Goal: Browse casually: Explore the website without a specific task or goal

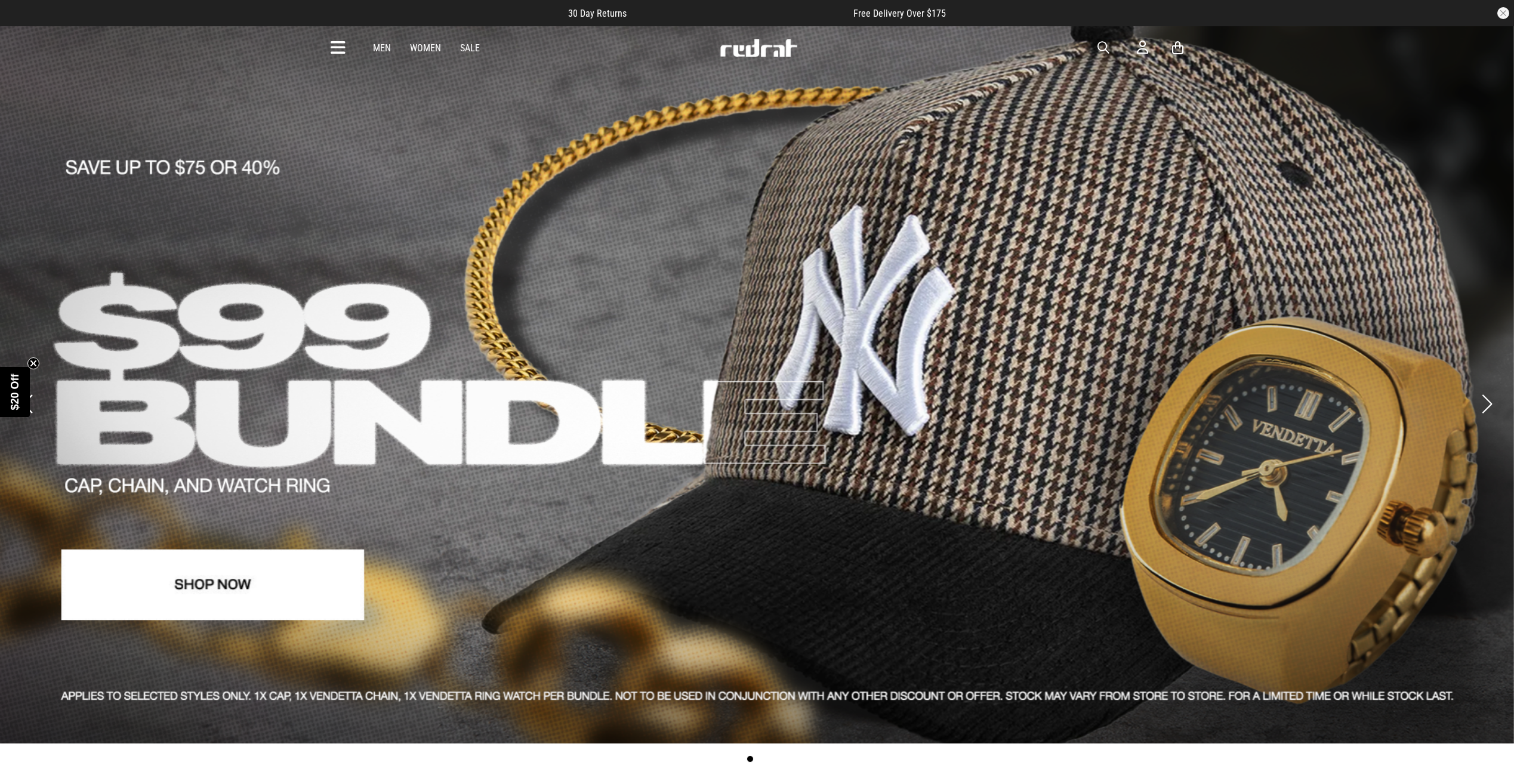
click at [33, 392] on button "Previous slide" at bounding box center [27, 404] width 16 height 26
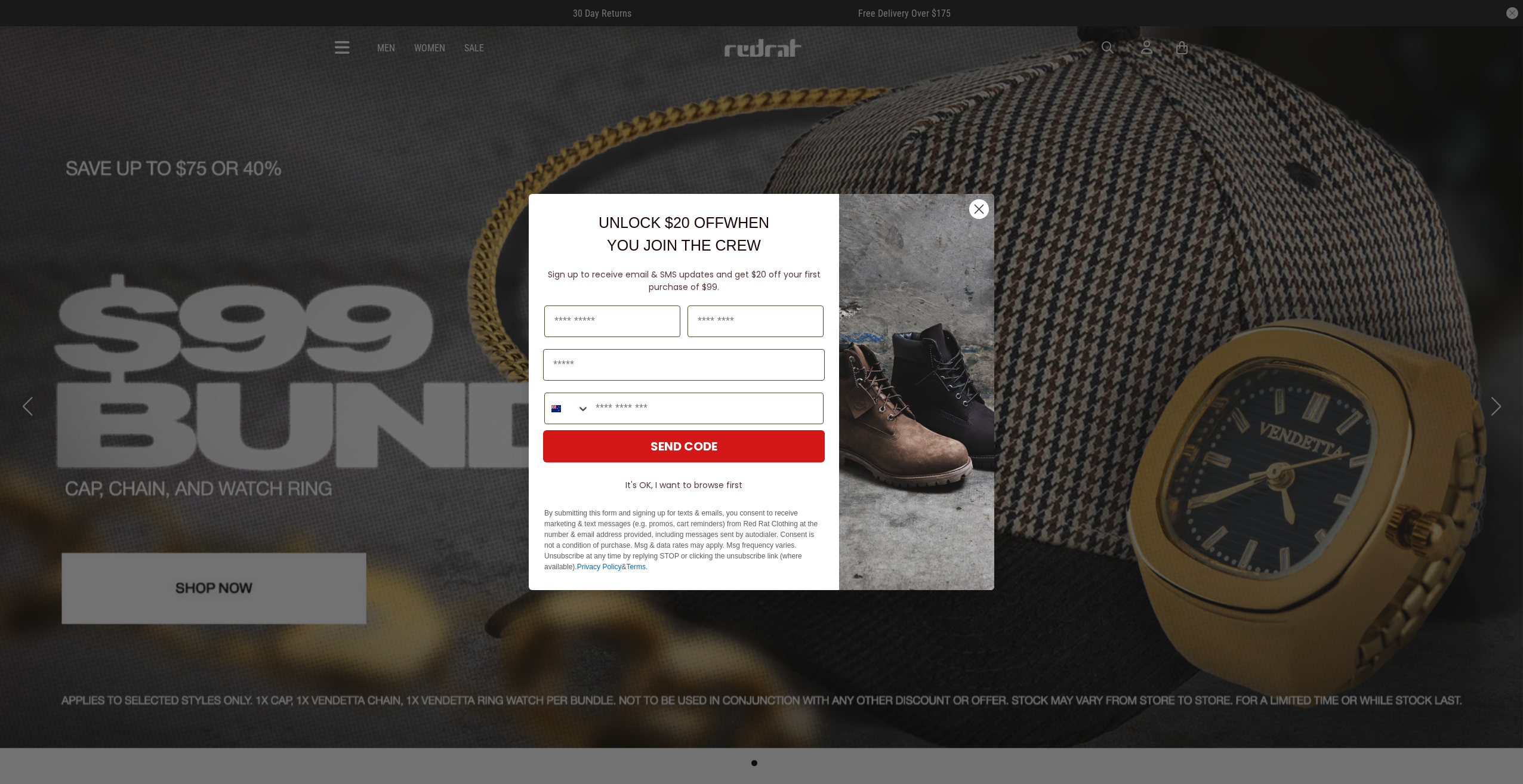
click at [979, 207] on circle "Close dialog" at bounding box center [979, 209] width 20 height 20
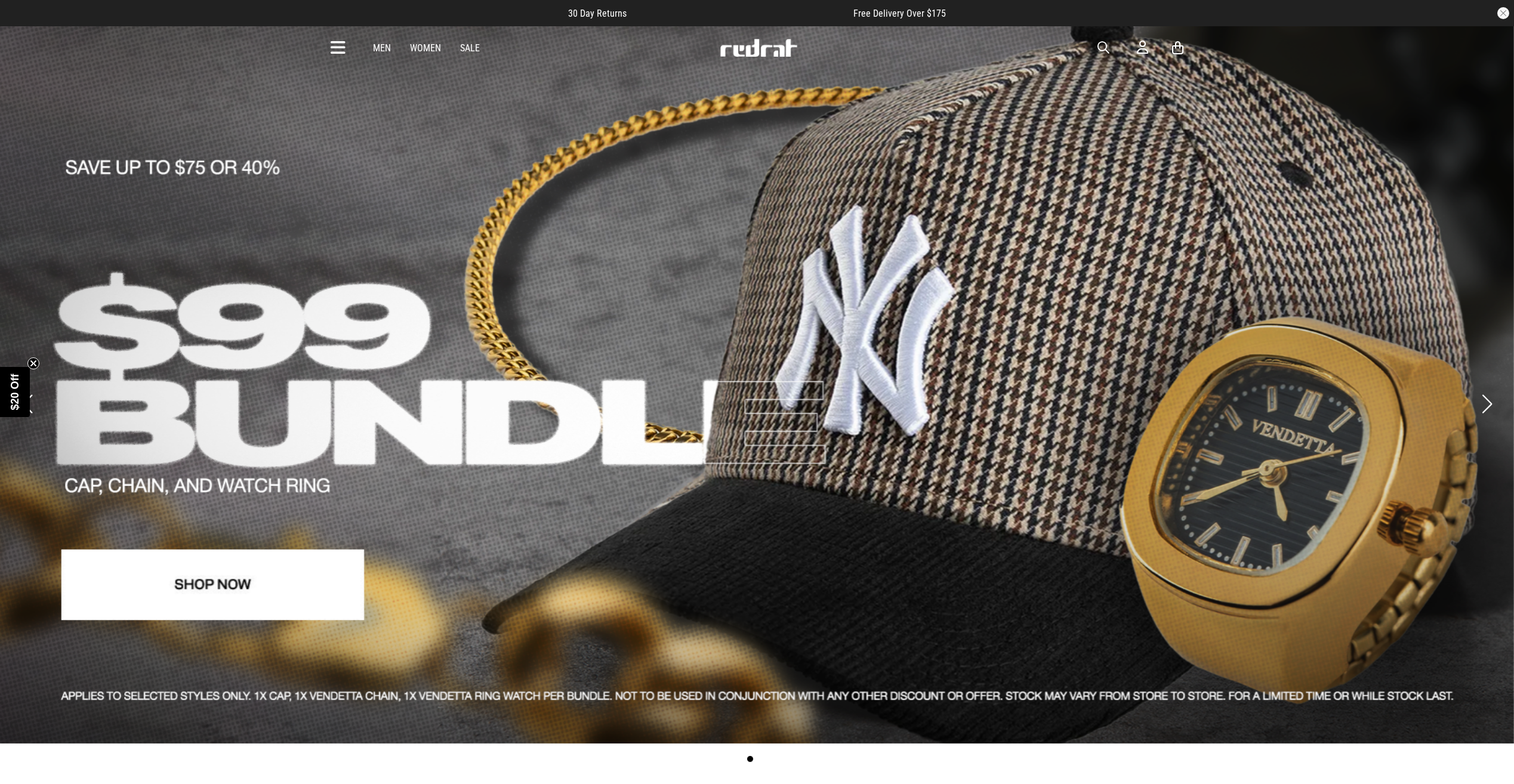
click at [31, 394] on button "Previous slide" at bounding box center [27, 404] width 16 height 26
click at [31, 367] on circle "Close teaser" at bounding box center [33, 363] width 11 height 11
click at [27, 391] on button "Previous slide" at bounding box center [27, 404] width 16 height 26
click at [31, 391] on button "Previous slide" at bounding box center [27, 404] width 16 height 26
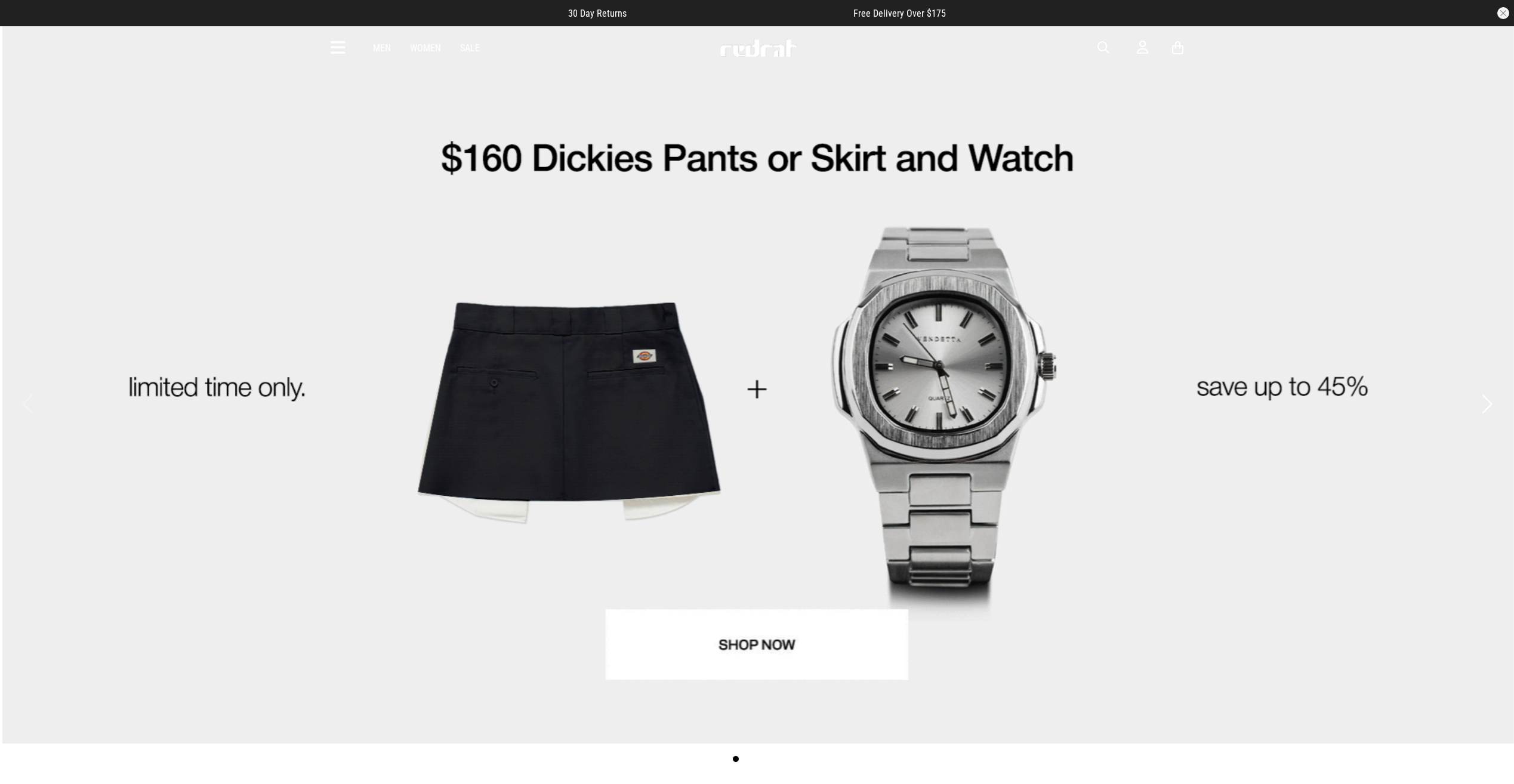
click at [1497, 384] on link "1 / 4" at bounding box center [757, 384] width 1514 height 718
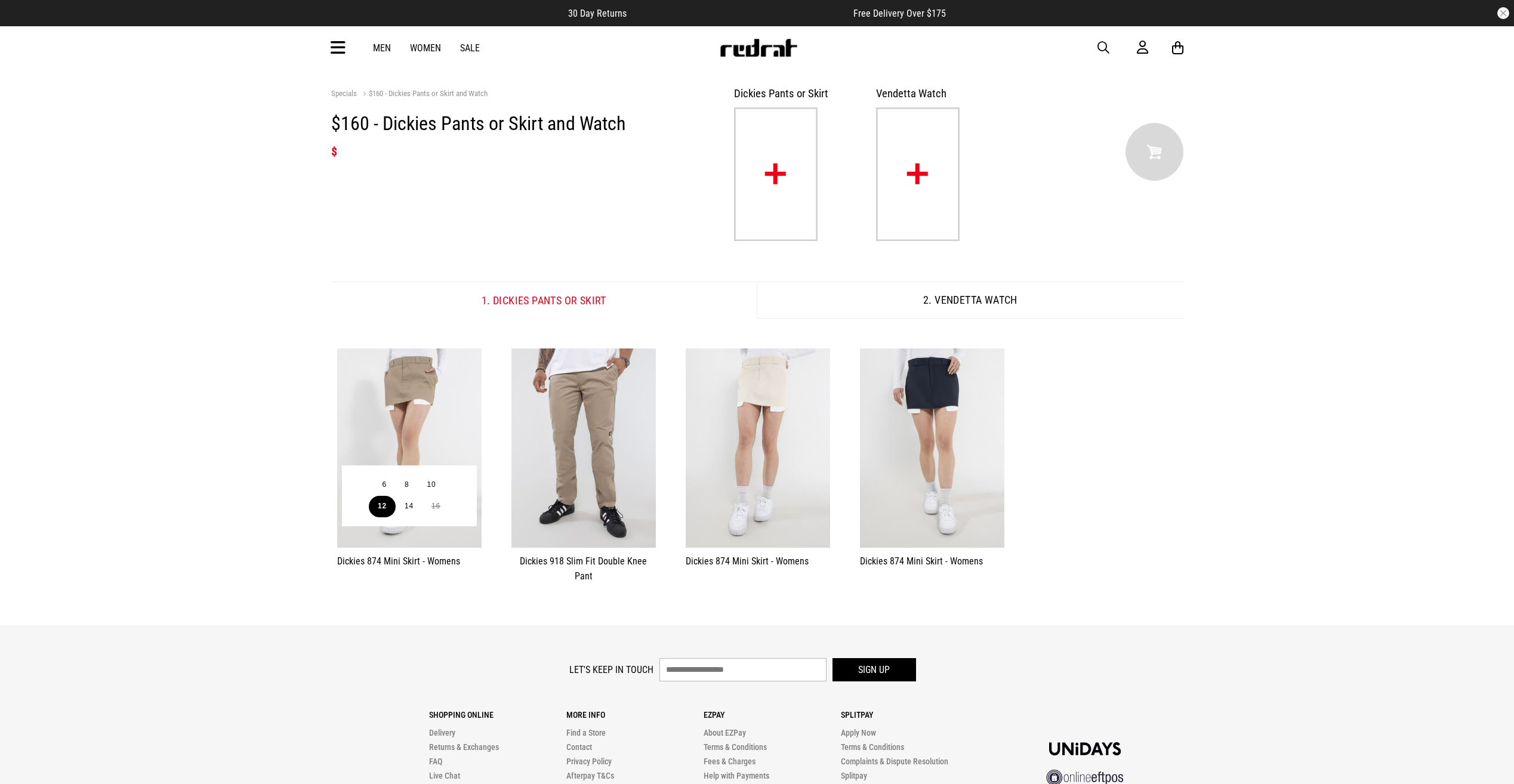
click at [374, 508] on button "12" at bounding box center [382, 506] width 27 height 22
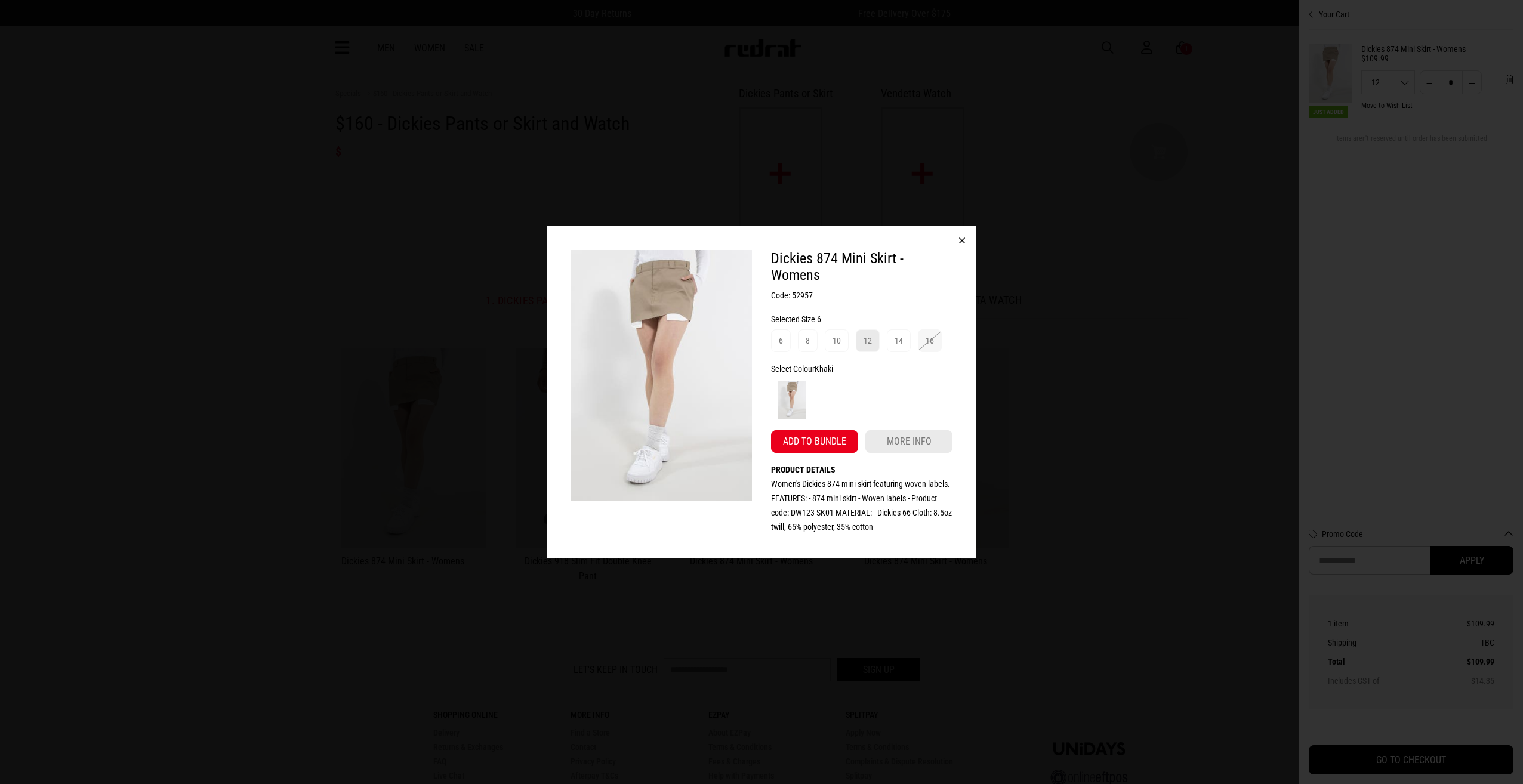
click at [871, 341] on div "12" at bounding box center [867, 341] width 9 height 14
click at [825, 441] on button "Add to bundle" at bounding box center [814, 441] width 87 height 23
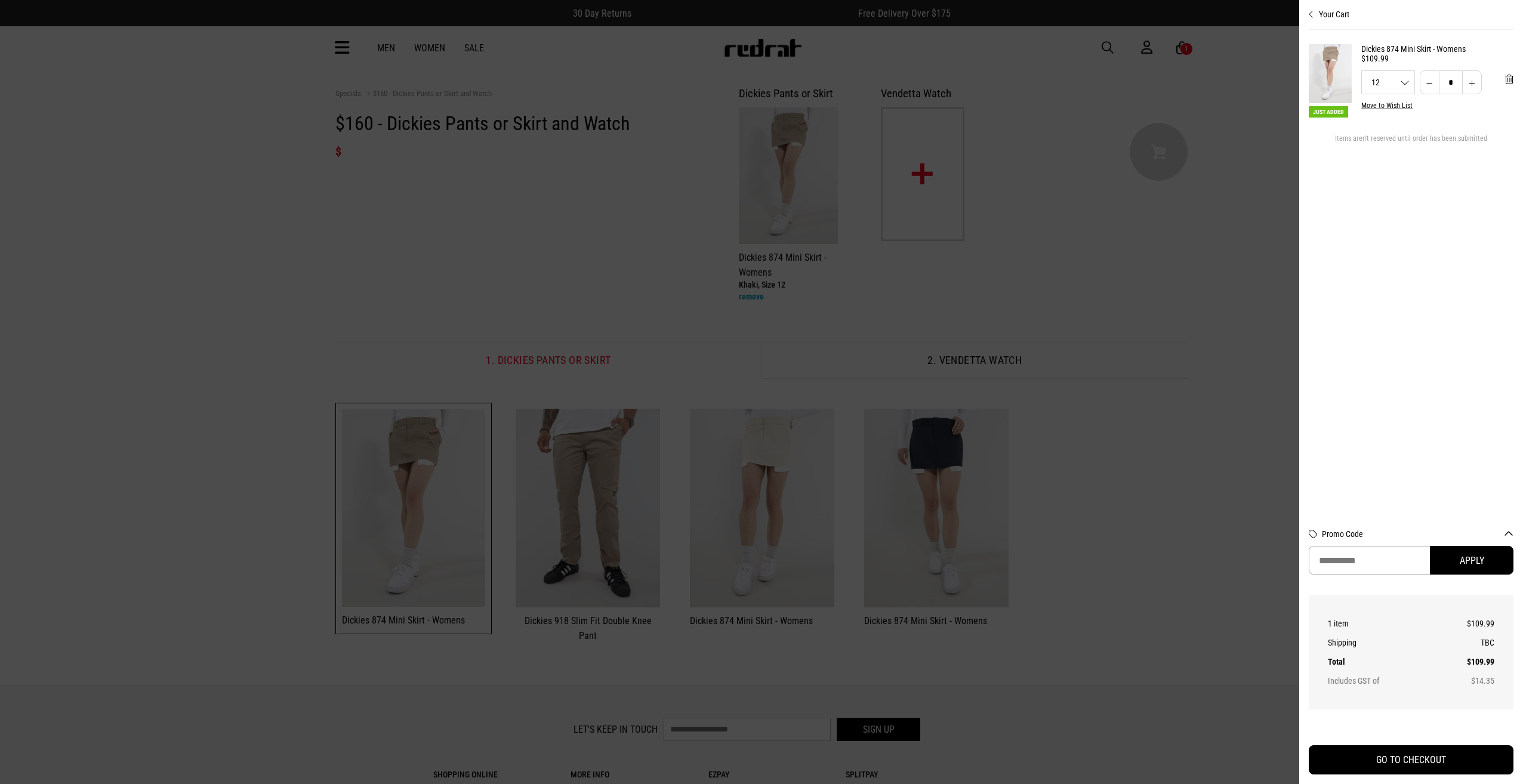
click at [1045, 320] on div at bounding box center [762, 392] width 1523 height 784
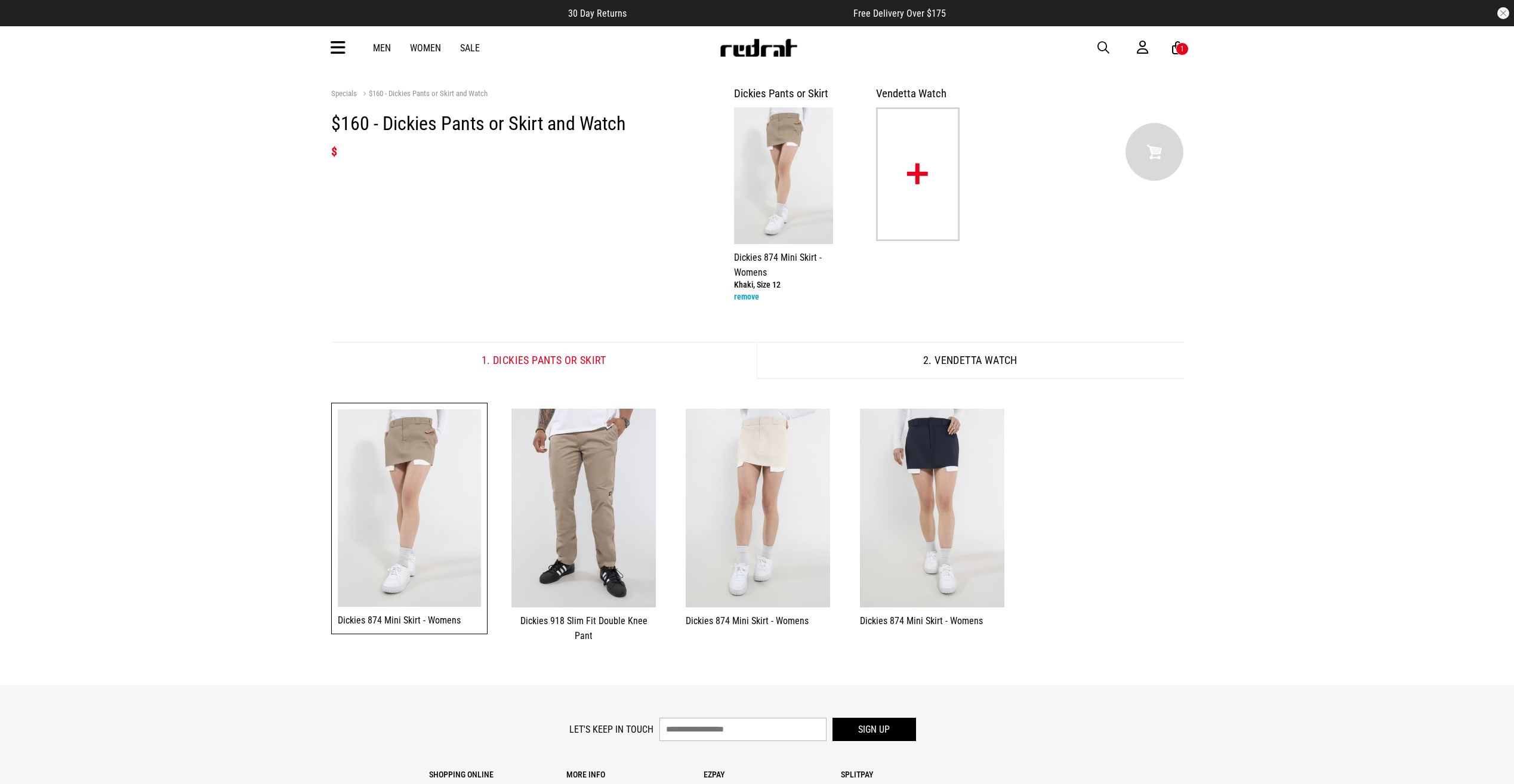
click at [908, 172] on img at bounding box center [918, 174] width 84 height 133
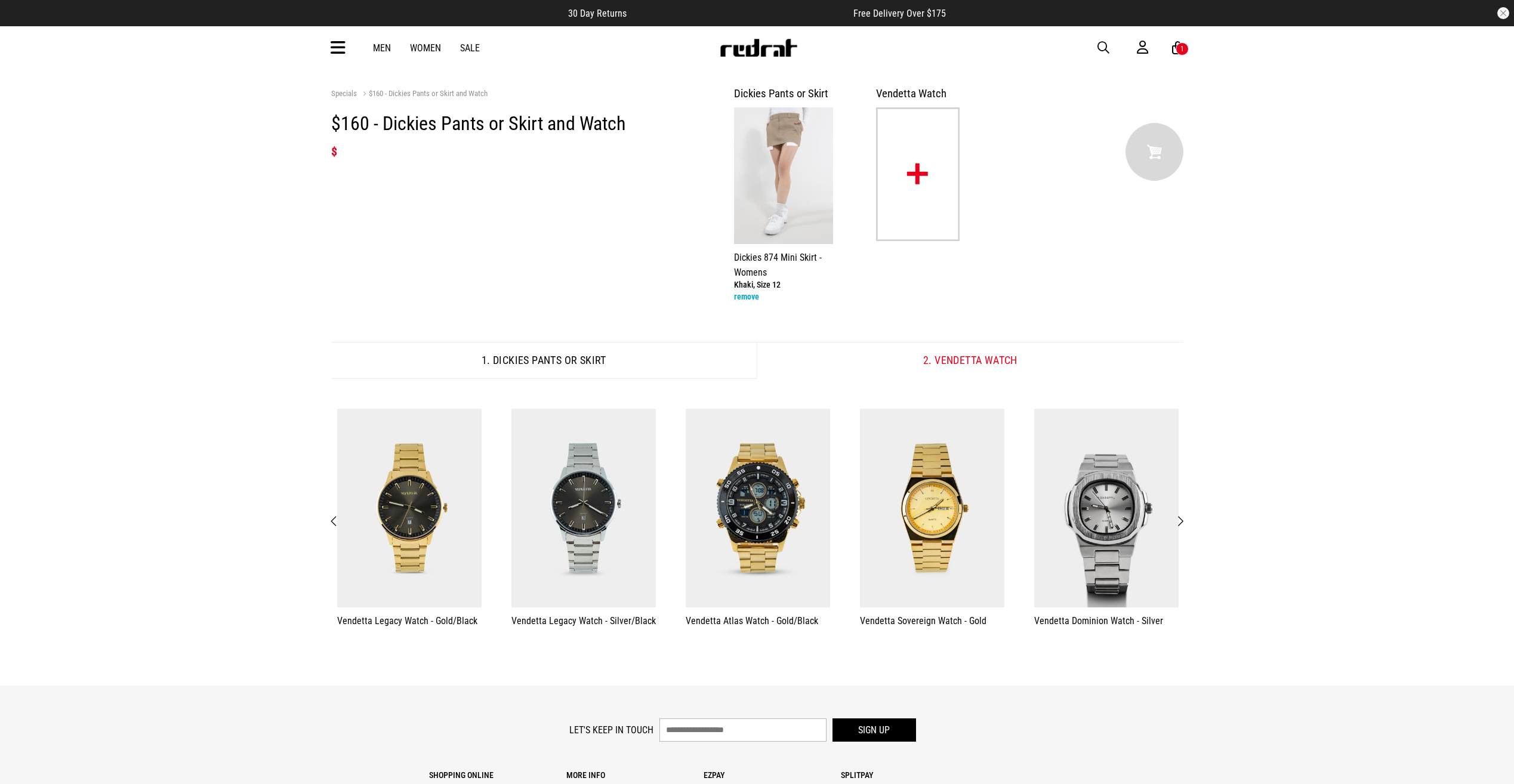
click at [1180, 522] on span "Next" at bounding box center [1180, 521] width 8 height 14
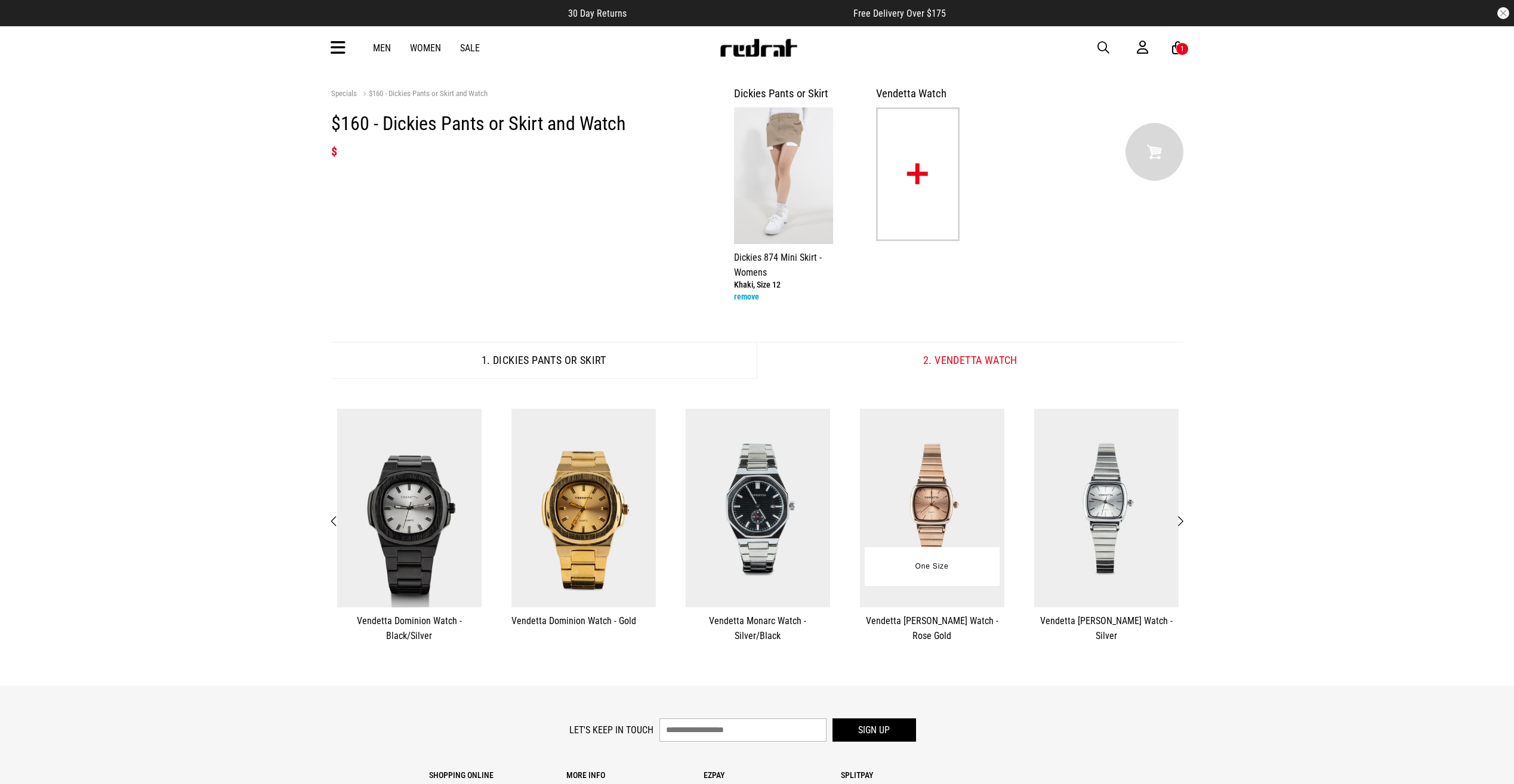
click at [938, 534] on img at bounding box center [932, 508] width 145 height 199
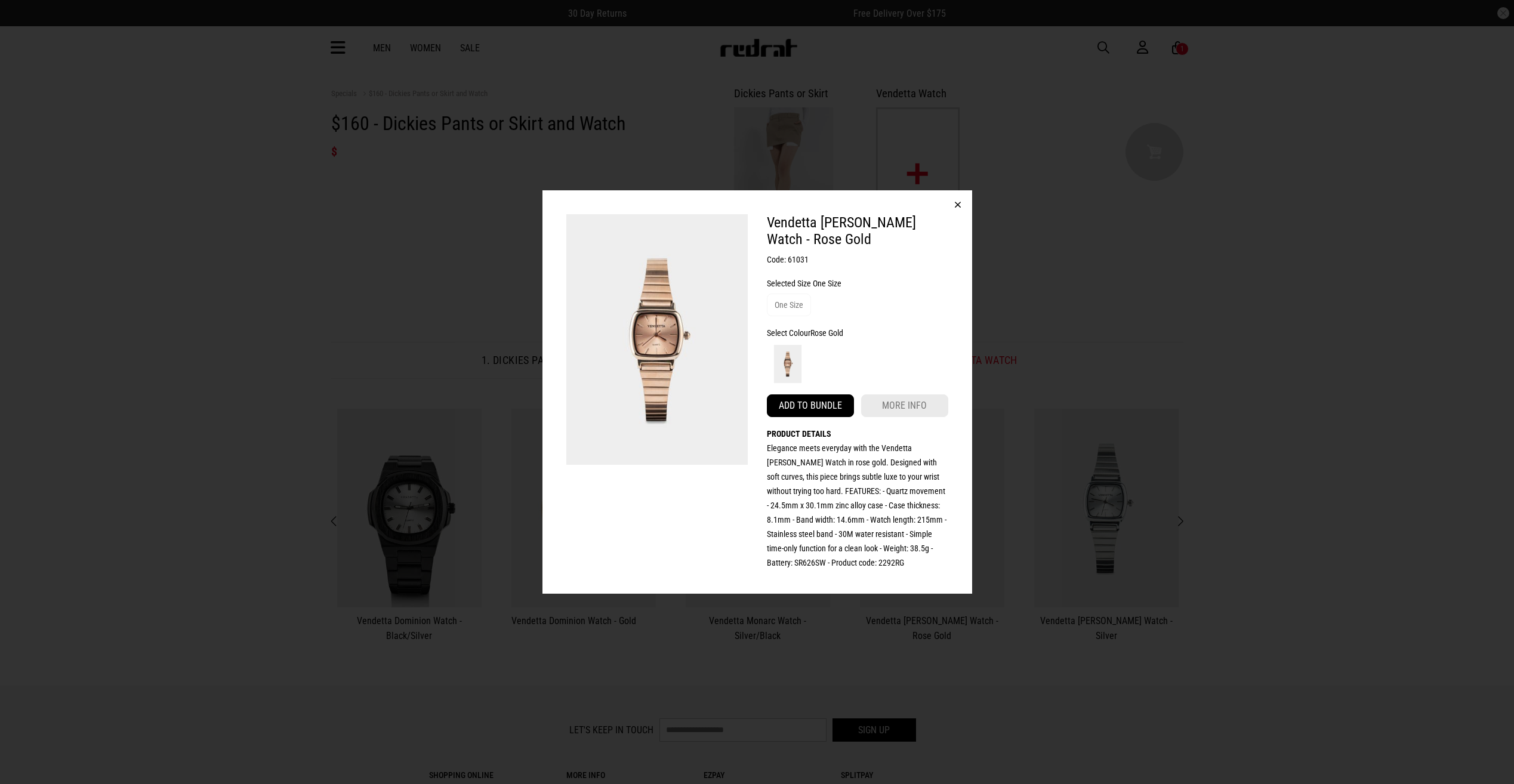
click at [818, 402] on button "Add to bundle" at bounding box center [810, 405] width 87 height 23
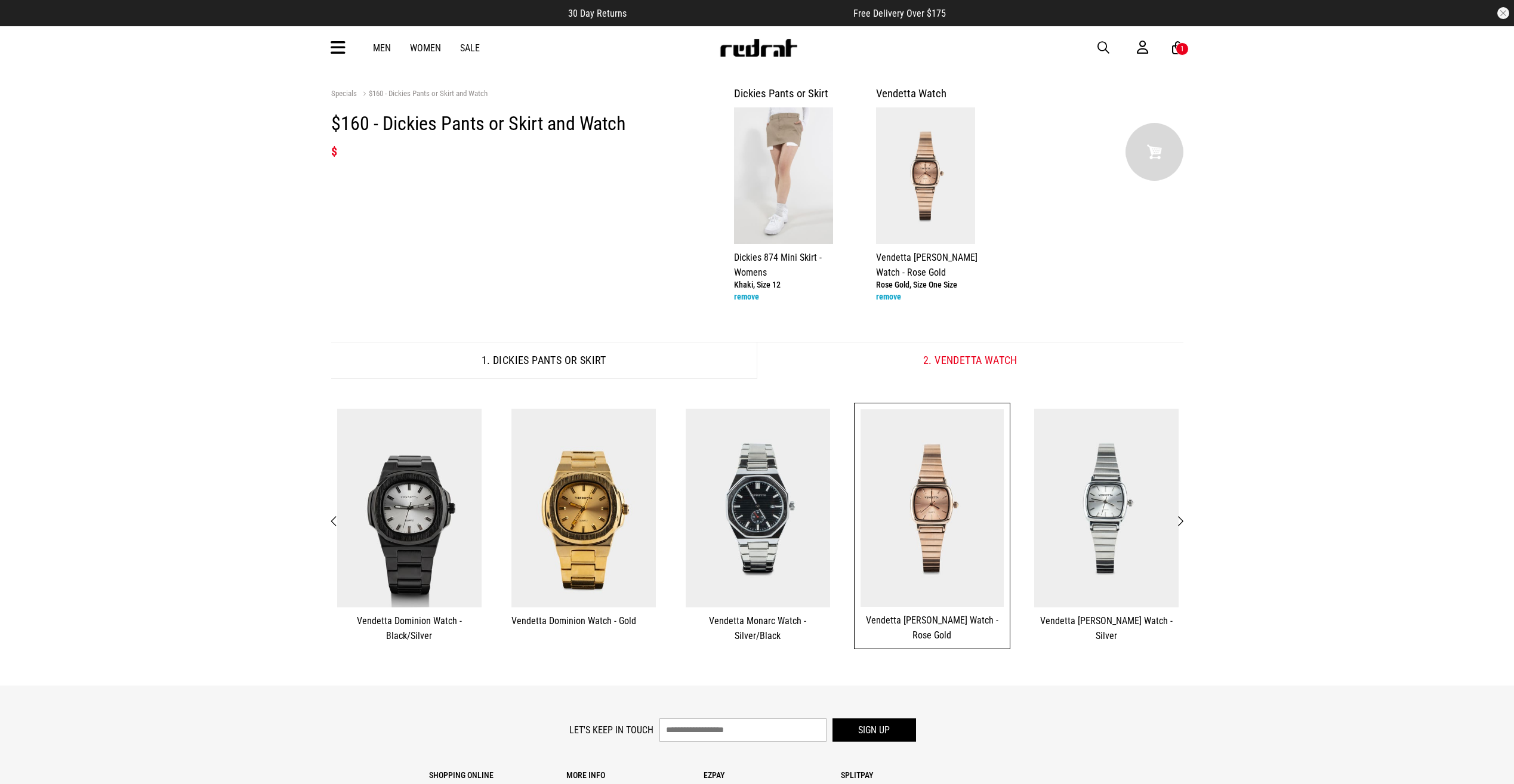
click at [377, 45] on link "Men" at bounding box center [381, 48] width 18 height 11
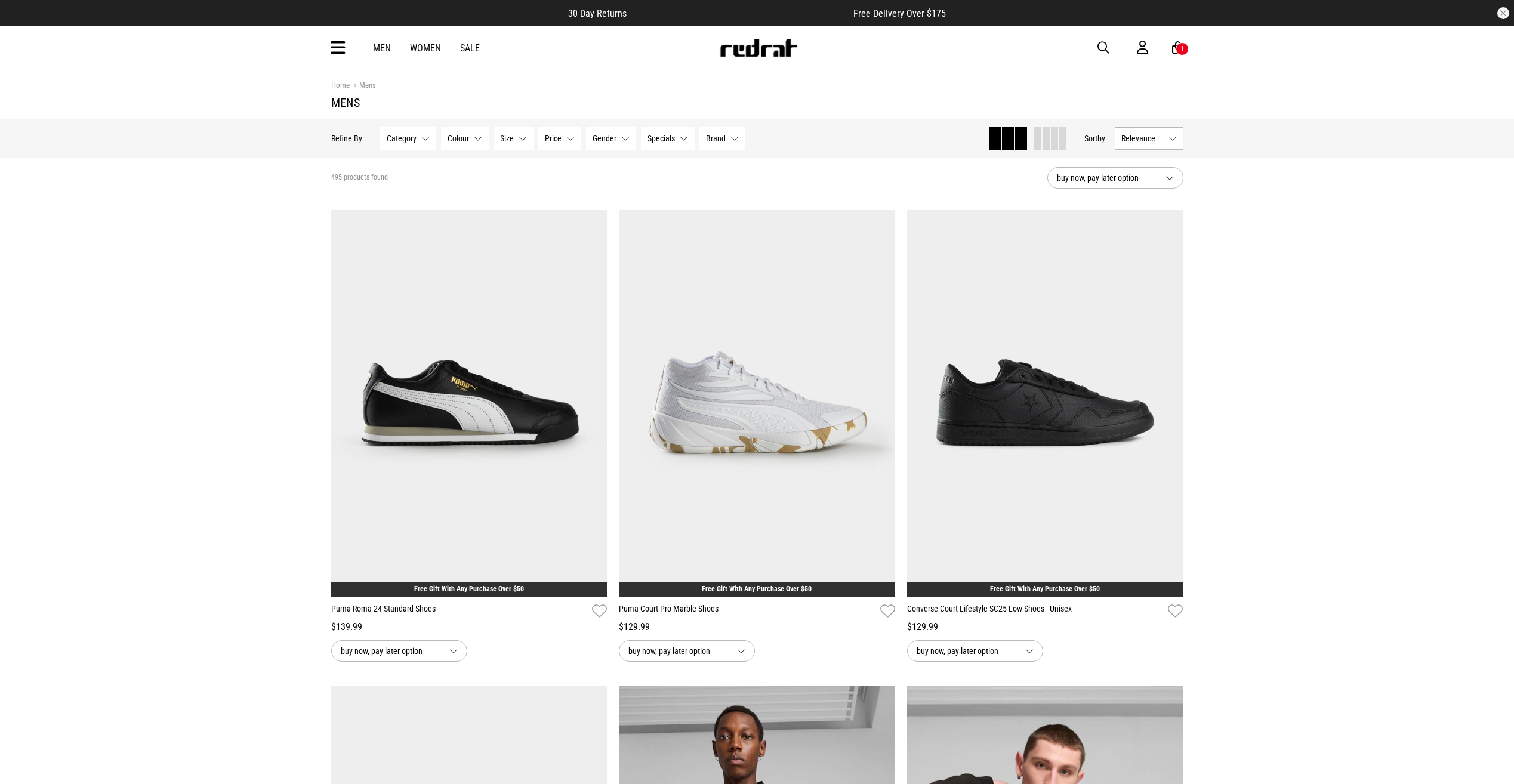
click at [1182, 52] on div "1" at bounding box center [1182, 48] width 3 height 9
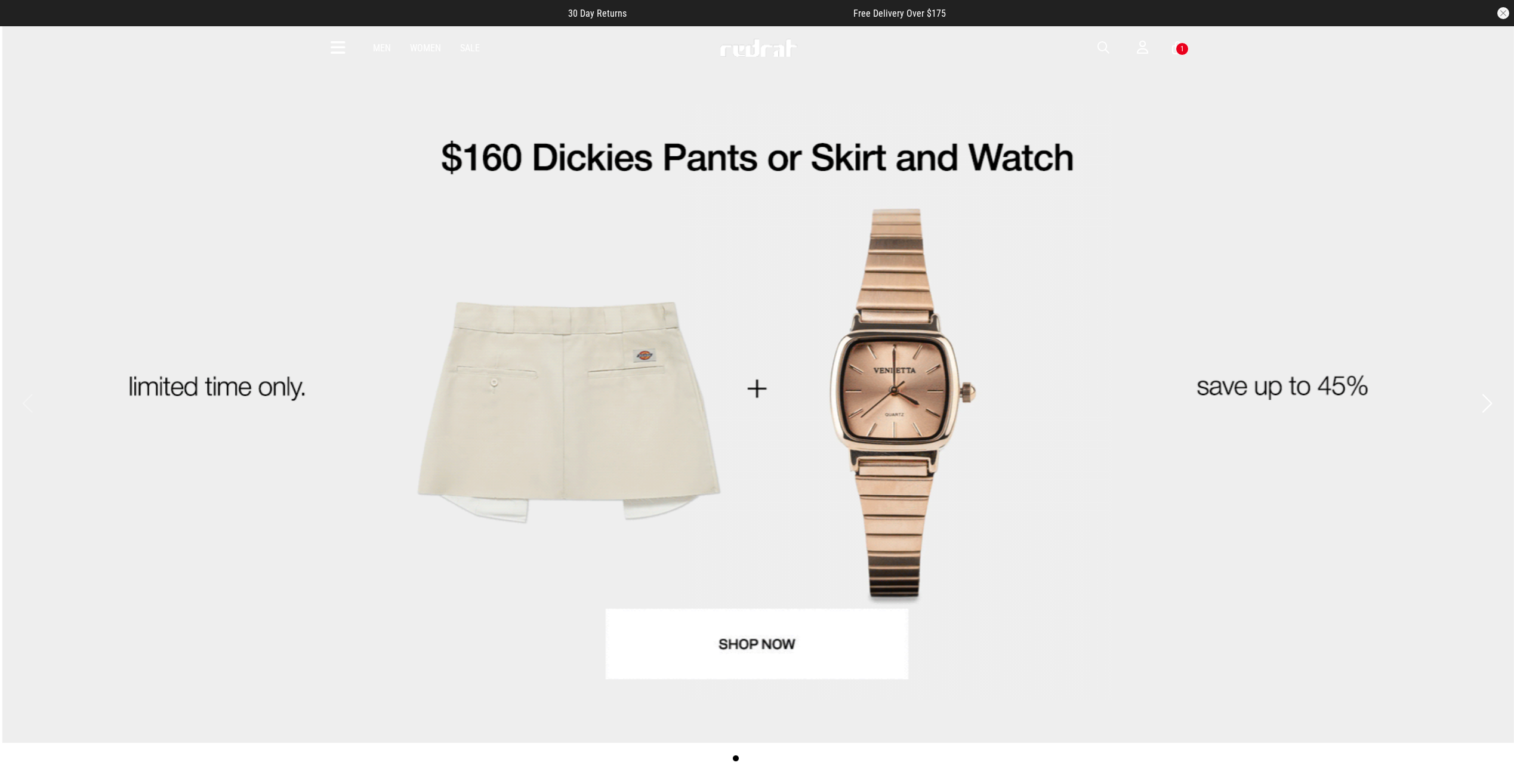
click at [1179, 48] on div "1" at bounding box center [1182, 49] width 13 height 13
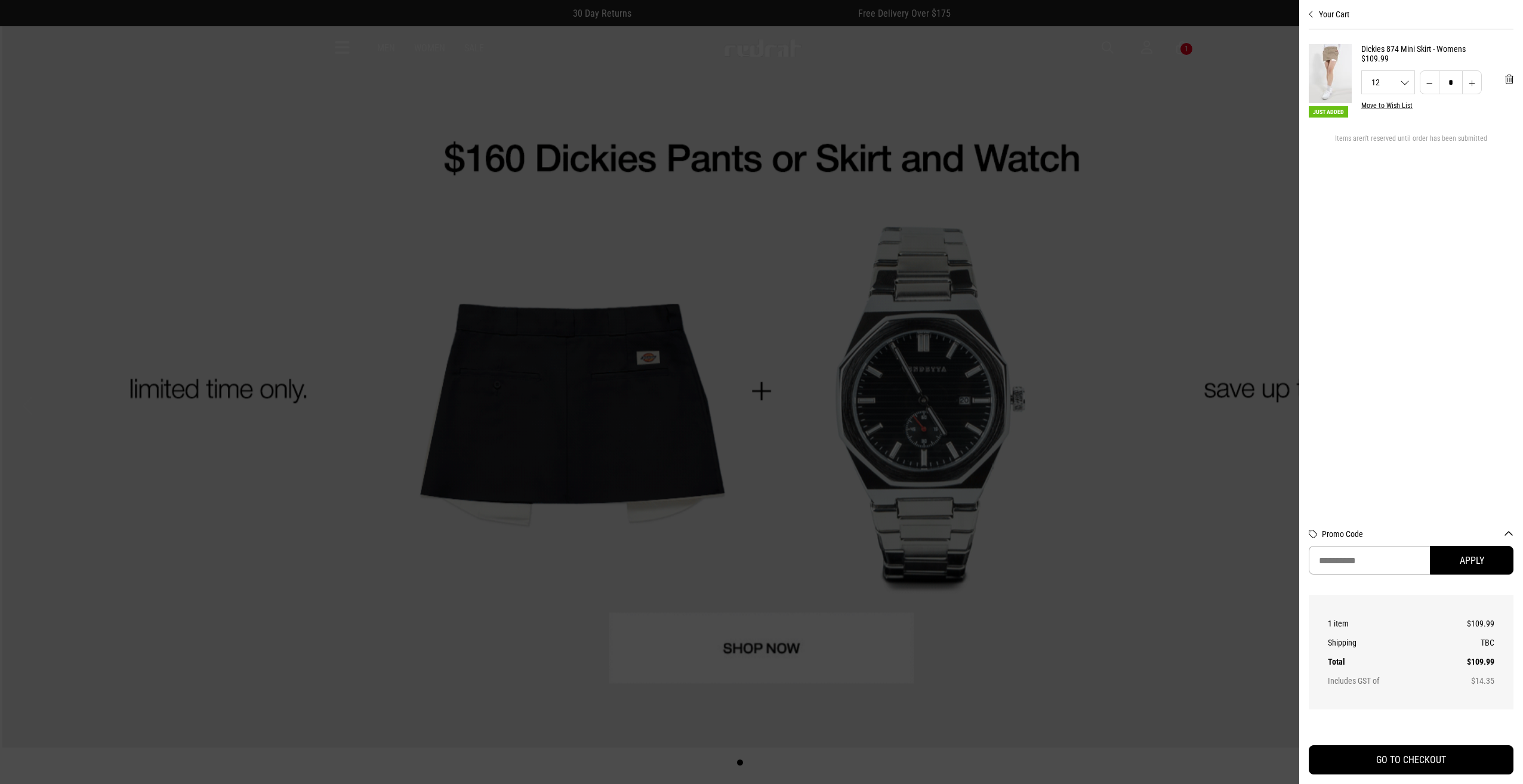
click at [1342, 78] on img at bounding box center [1331, 74] width 43 height 59
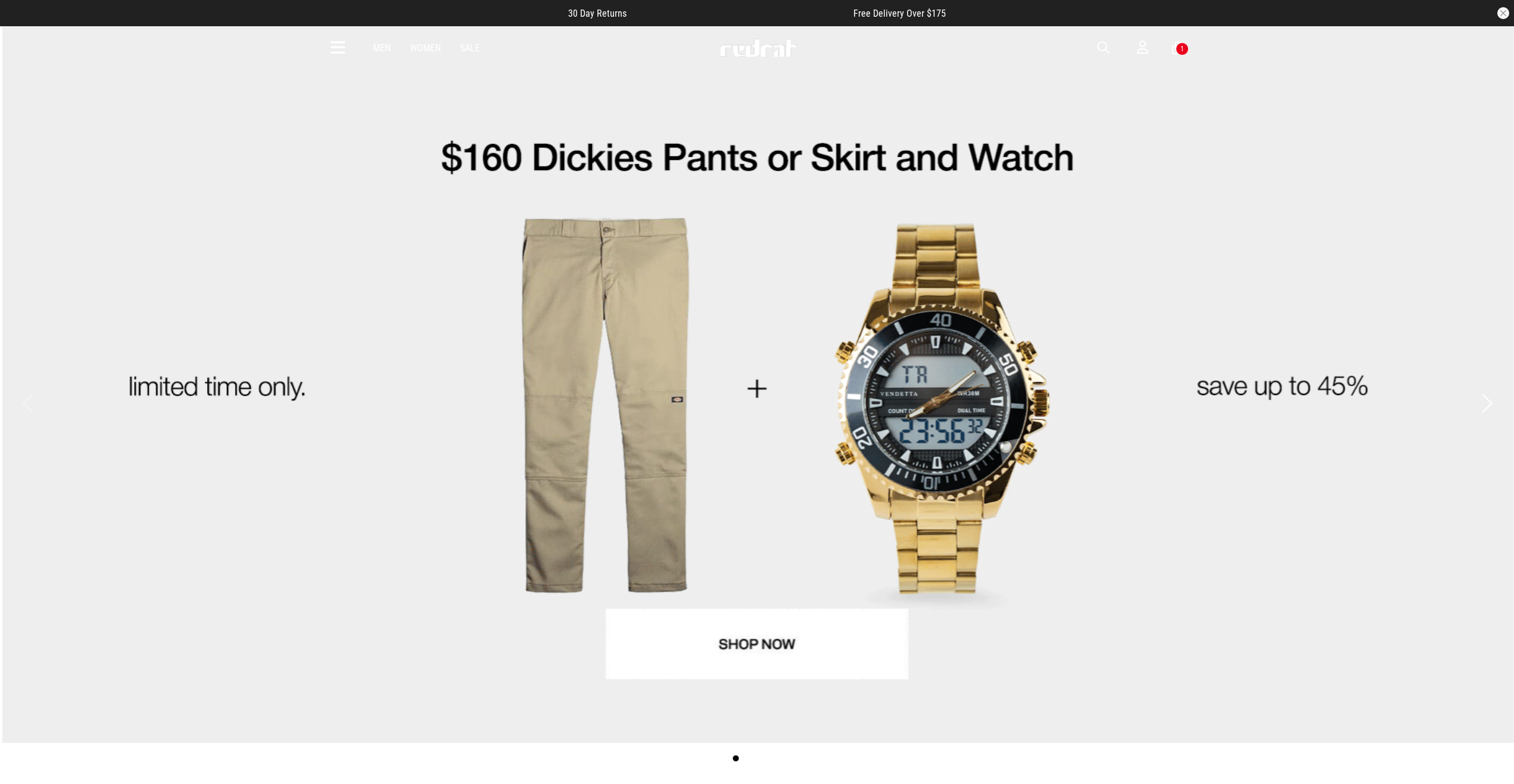
click at [768, 658] on link "1 / 4" at bounding box center [757, 384] width 1514 height 718
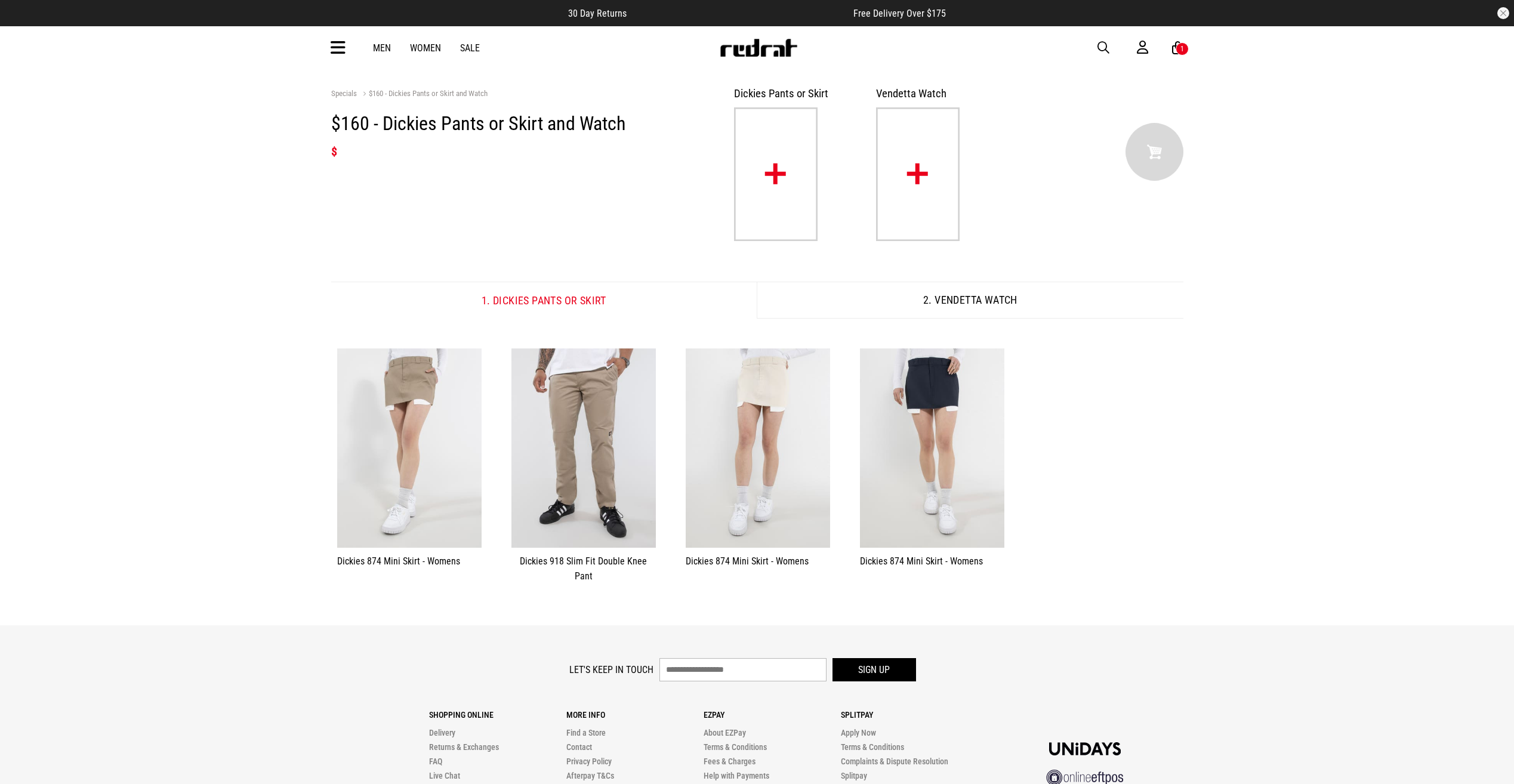
click at [804, 159] on img at bounding box center [776, 174] width 84 height 133
click at [905, 159] on img at bounding box center [918, 174] width 84 height 133
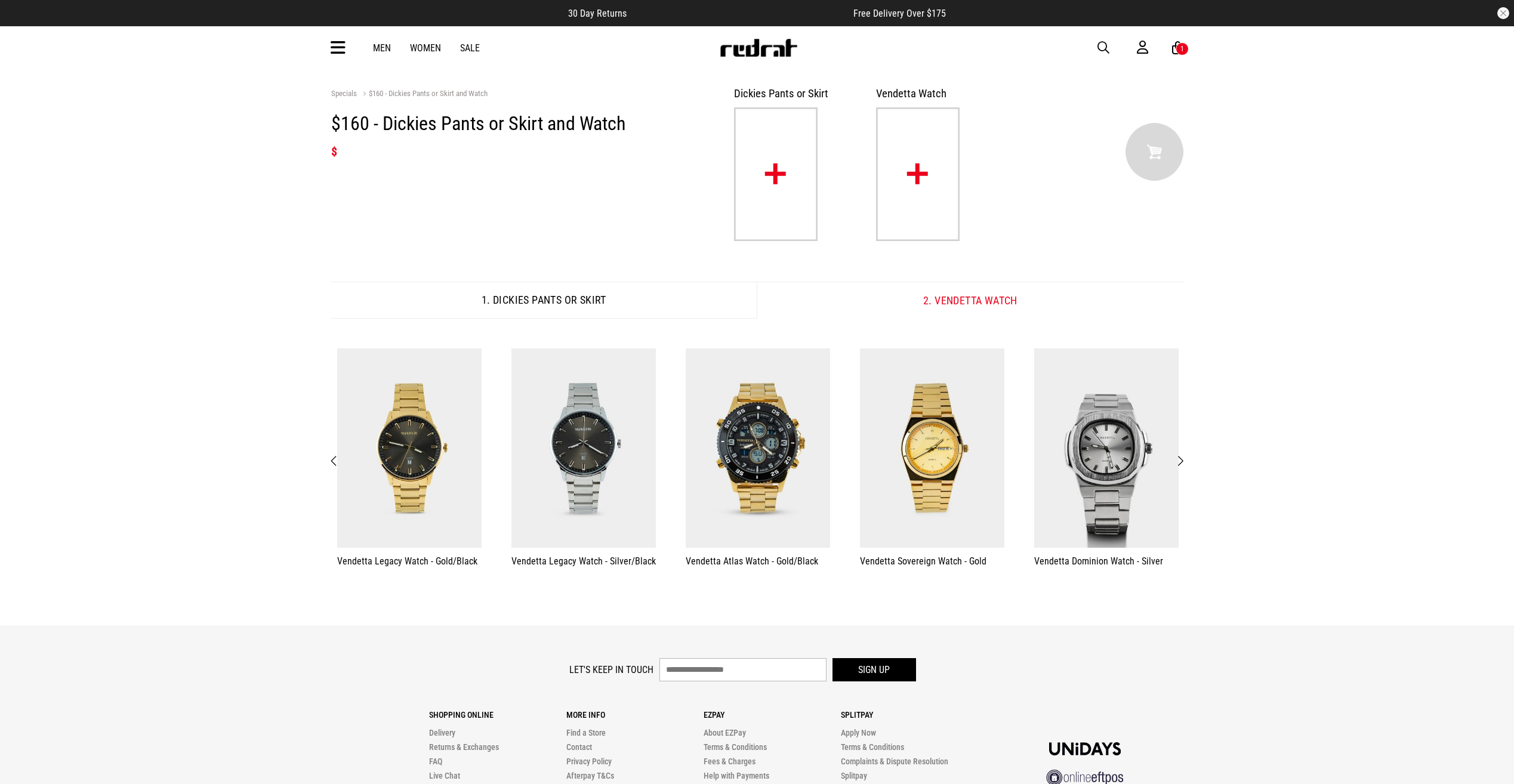
click at [1181, 463] on span "Next" at bounding box center [1180, 461] width 8 height 14
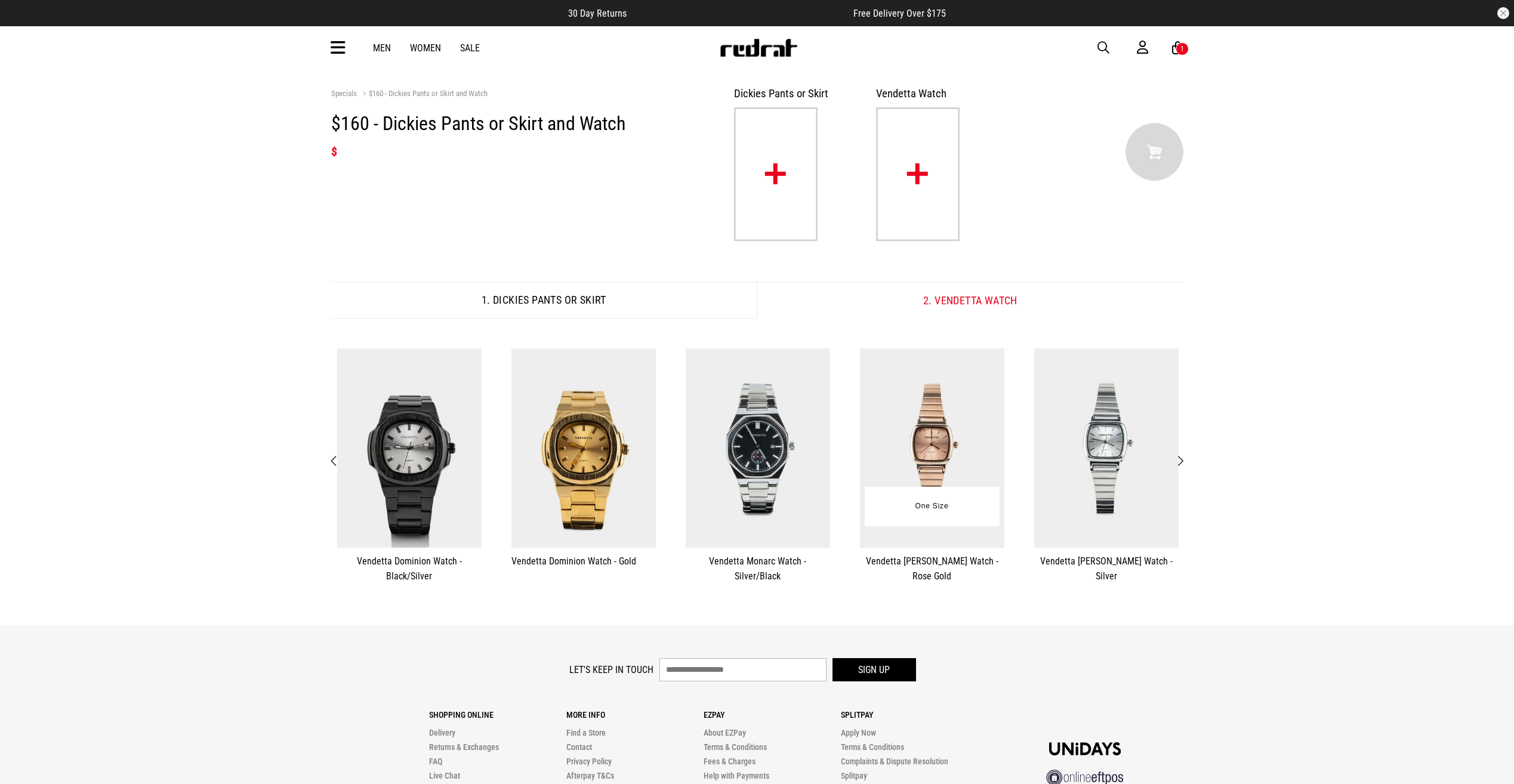
click at [950, 439] on img at bounding box center [932, 448] width 145 height 199
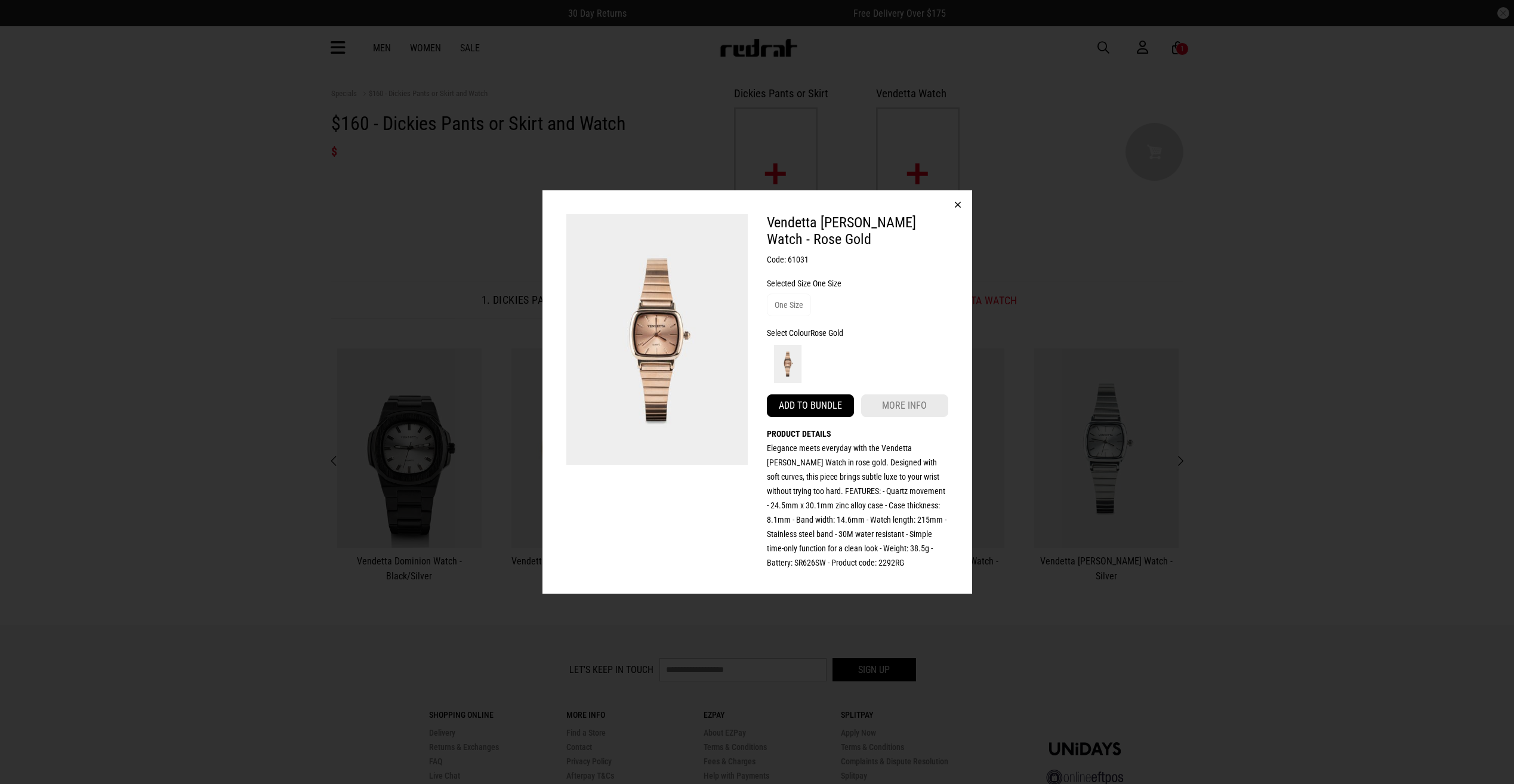
click at [813, 407] on button "Add to bundle" at bounding box center [810, 405] width 87 height 23
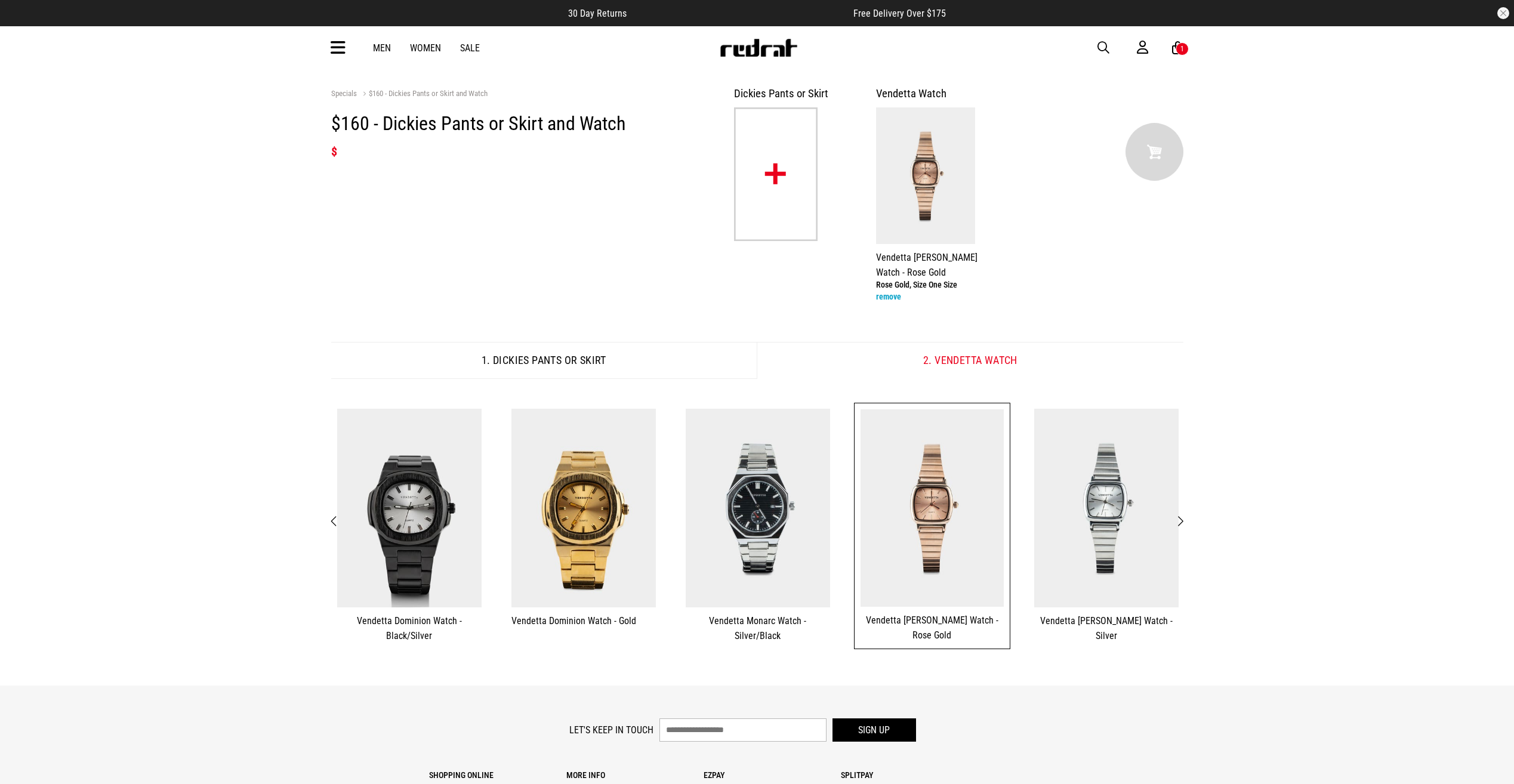
click at [770, 156] on img at bounding box center [776, 174] width 84 height 133
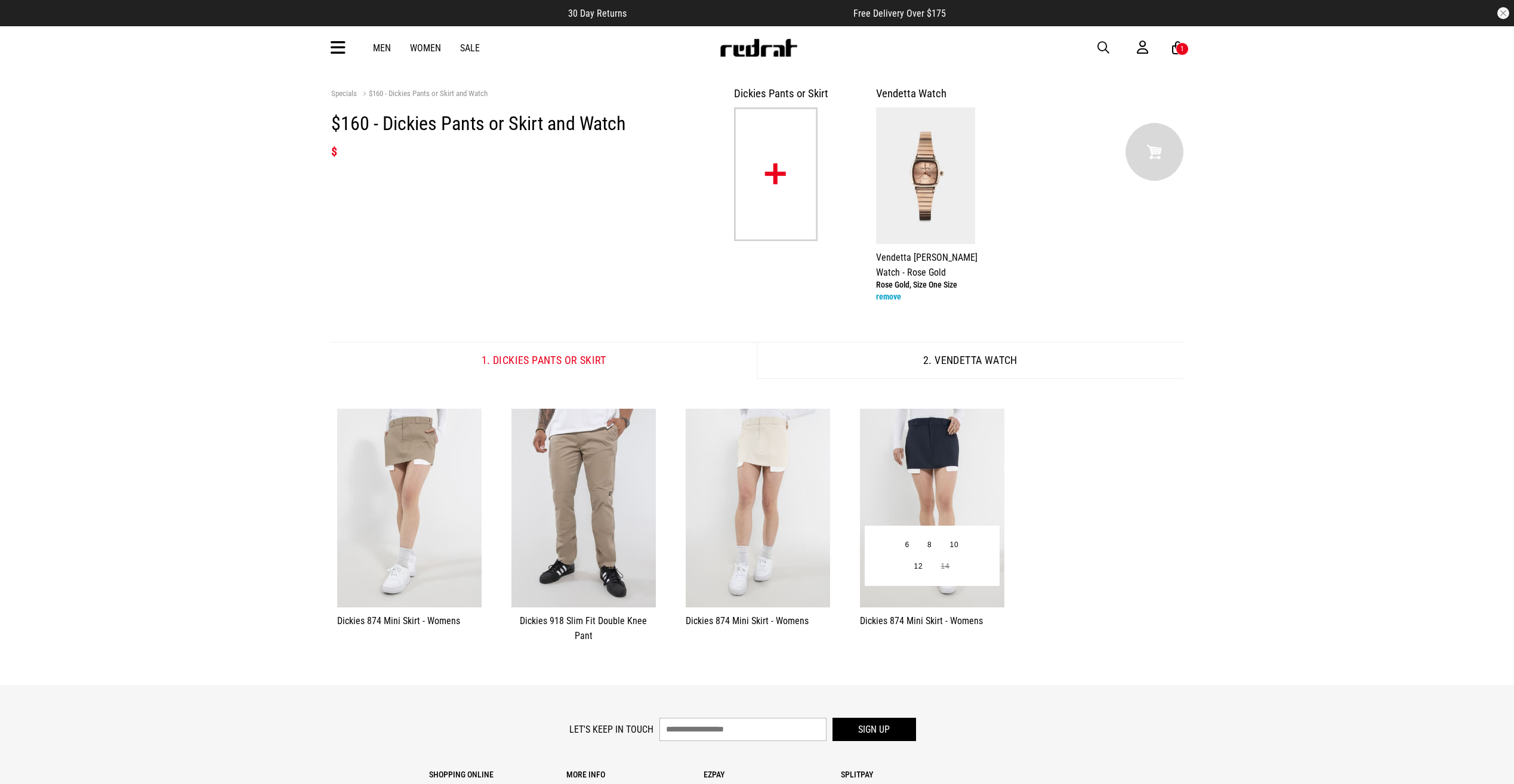
click at [933, 477] on img at bounding box center [932, 508] width 145 height 199
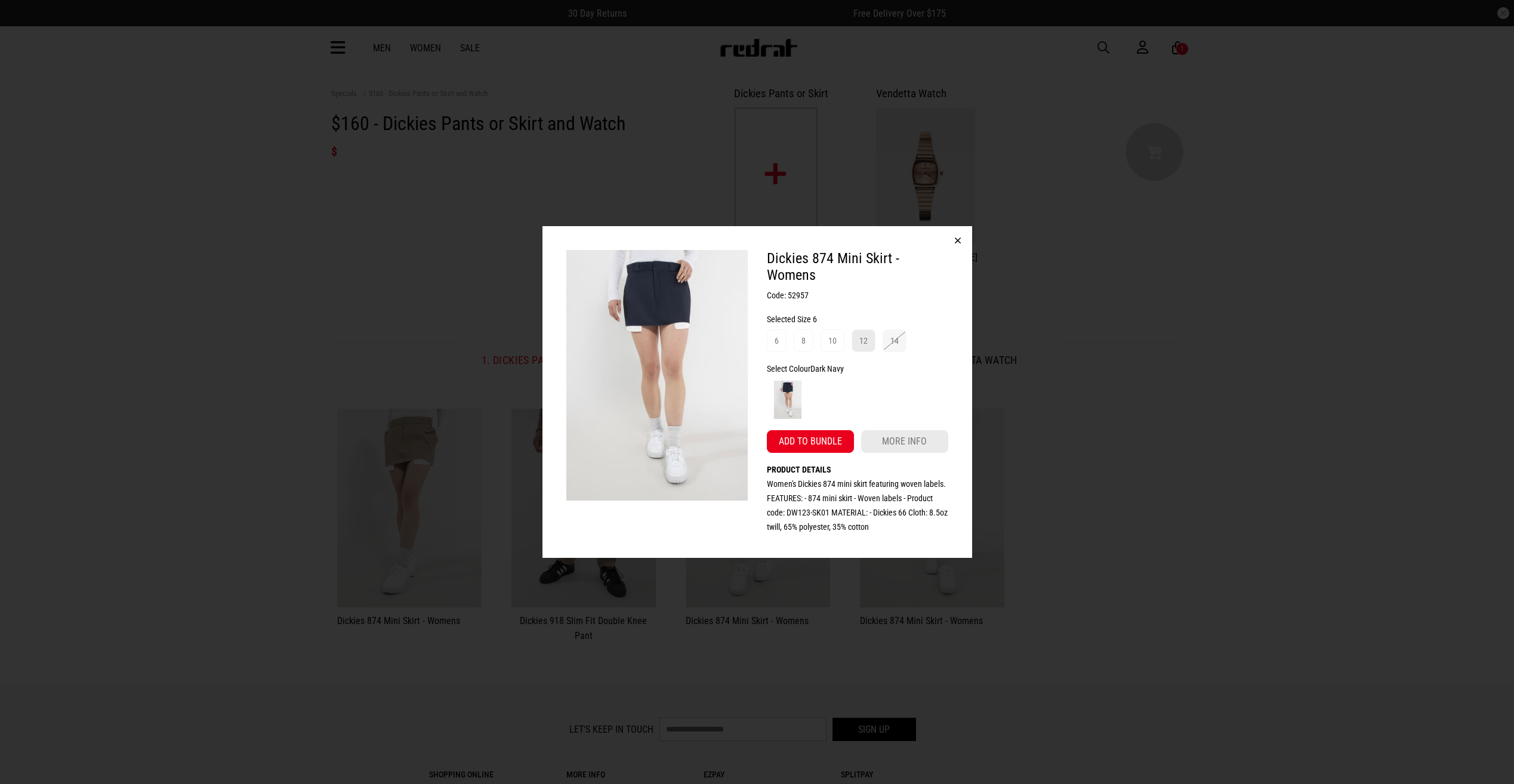
click at [861, 342] on div "12" at bounding box center [863, 341] width 9 height 14
click at [804, 443] on button "Add to bundle" at bounding box center [810, 441] width 87 height 23
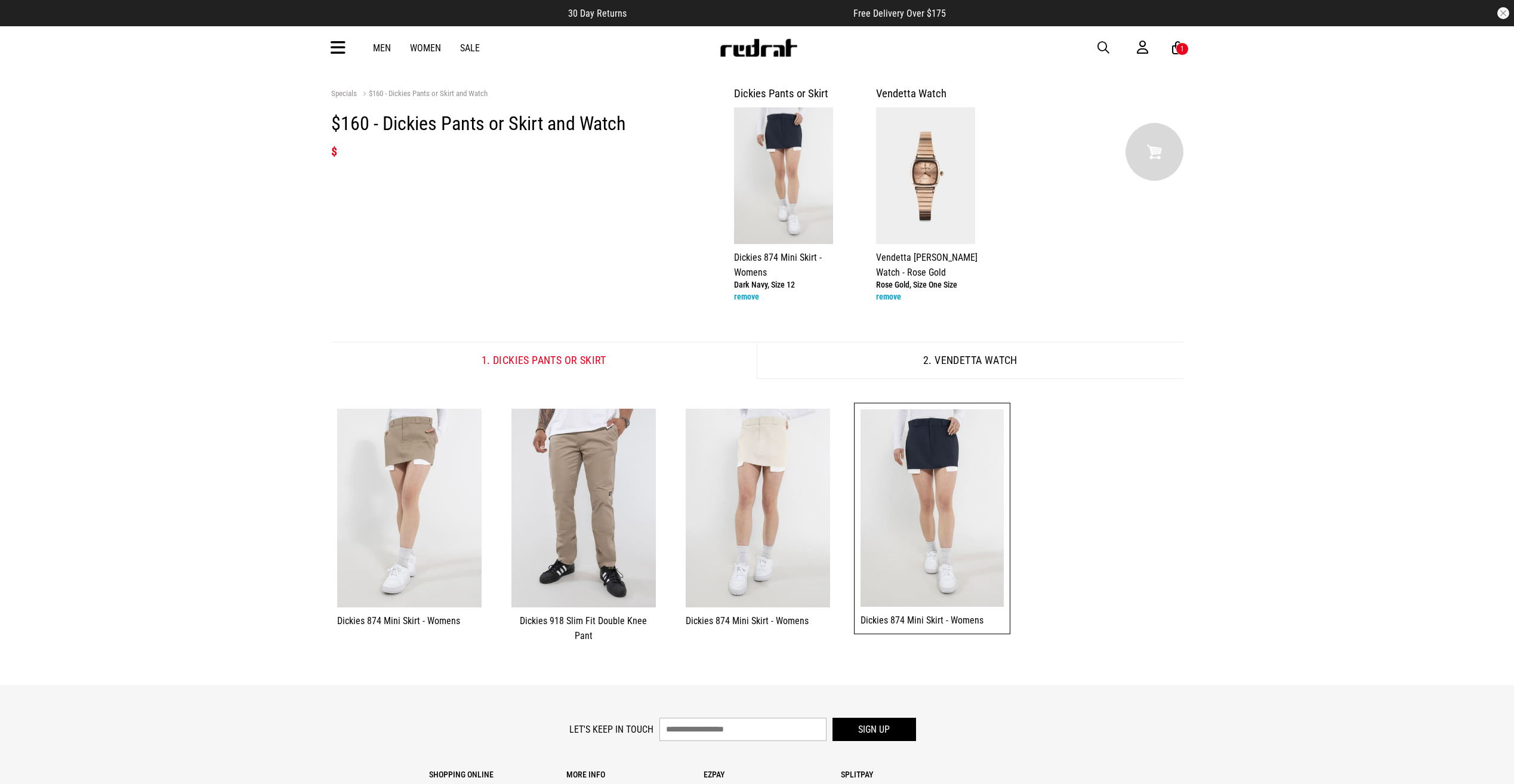
click at [1146, 163] on img at bounding box center [1154, 152] width 58 height 58
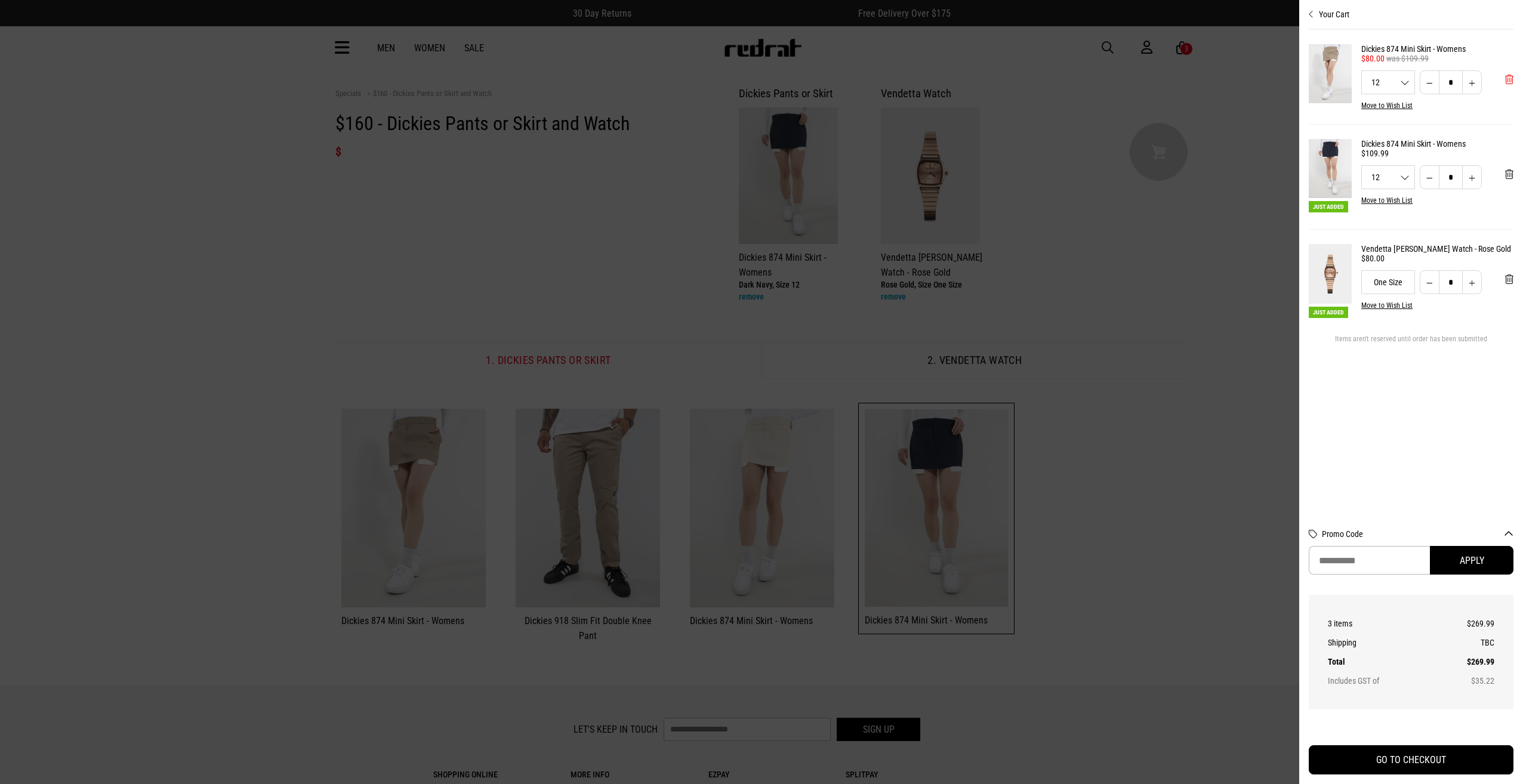
click at [1511, 80] on span "'Remove from cart" at bounding box center [1509, 79] width 9 height 11
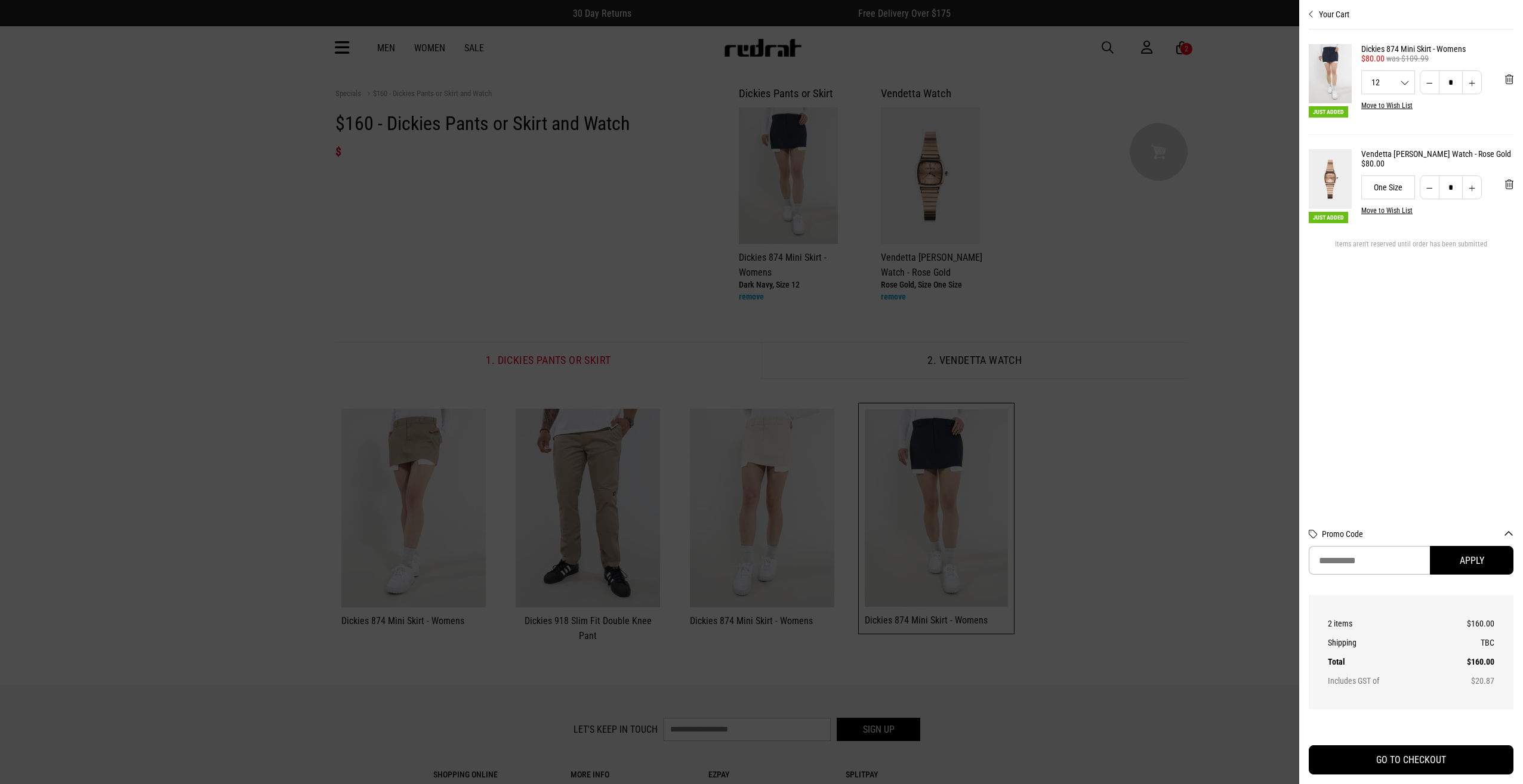
click at [1184, 378] on div at bounding box center [762, 392] width 1523 height 784
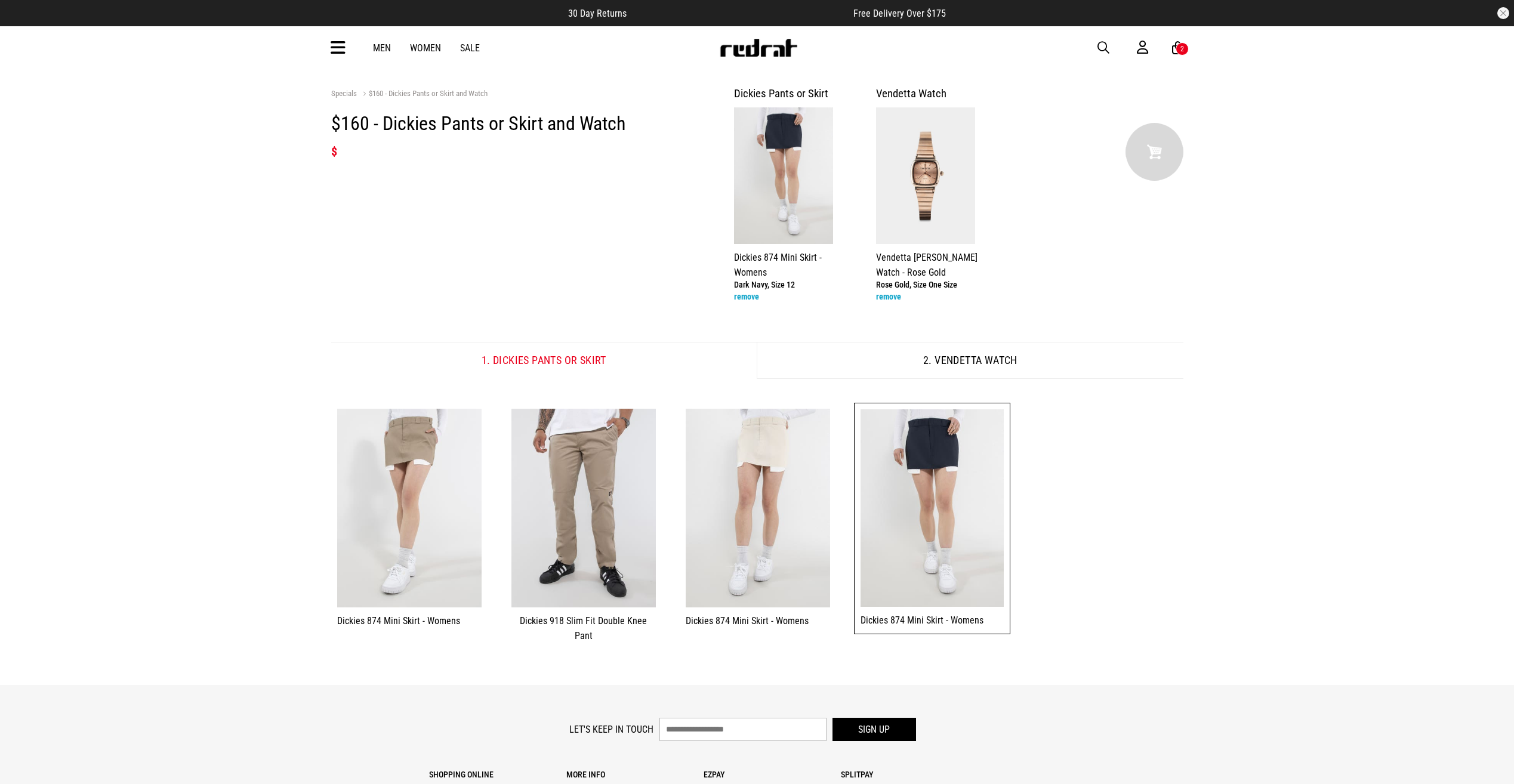
click at [387, 51] on link "Men" at bounding box center [381, 48] width 18 height 11
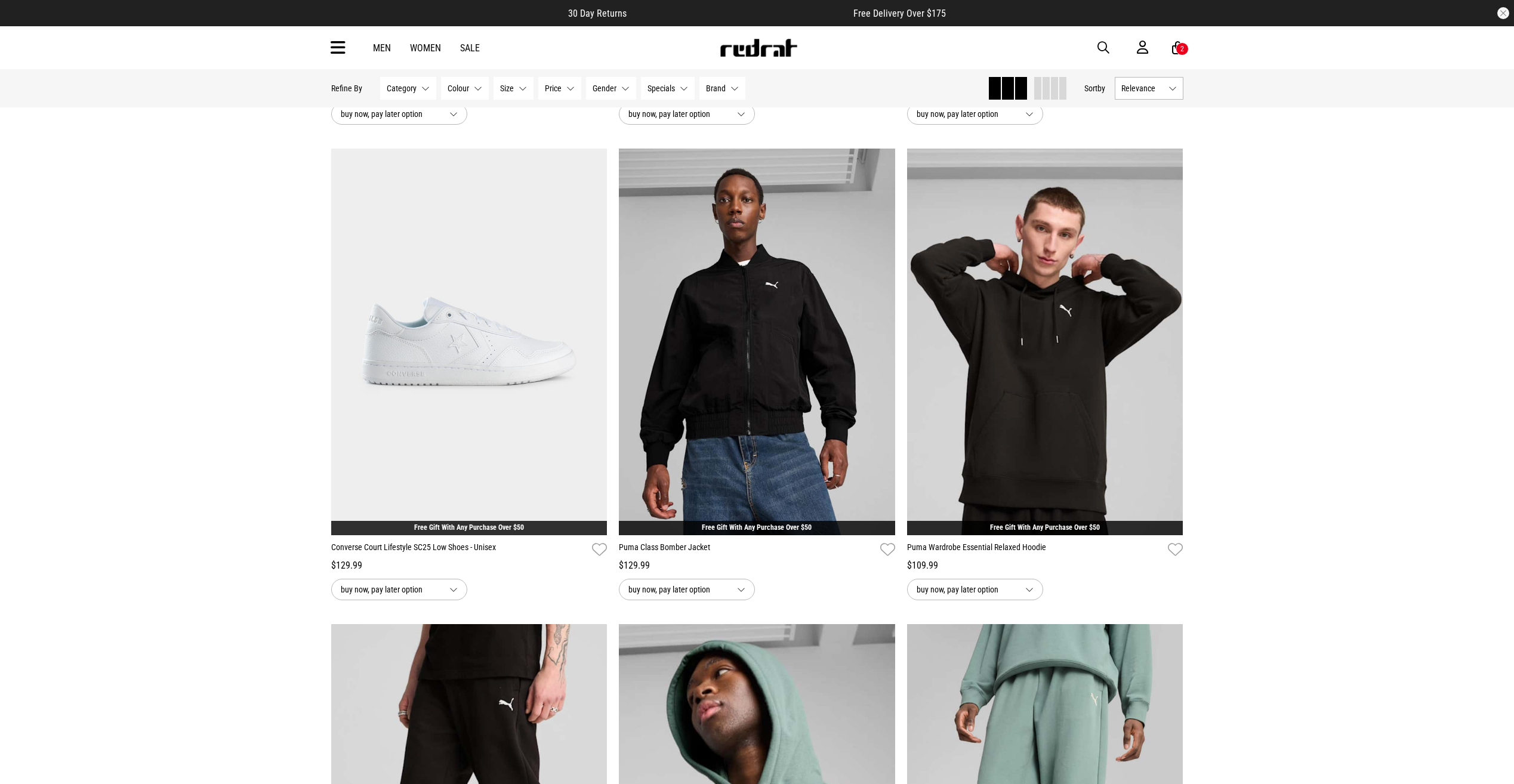
scroll to position [179, 0]
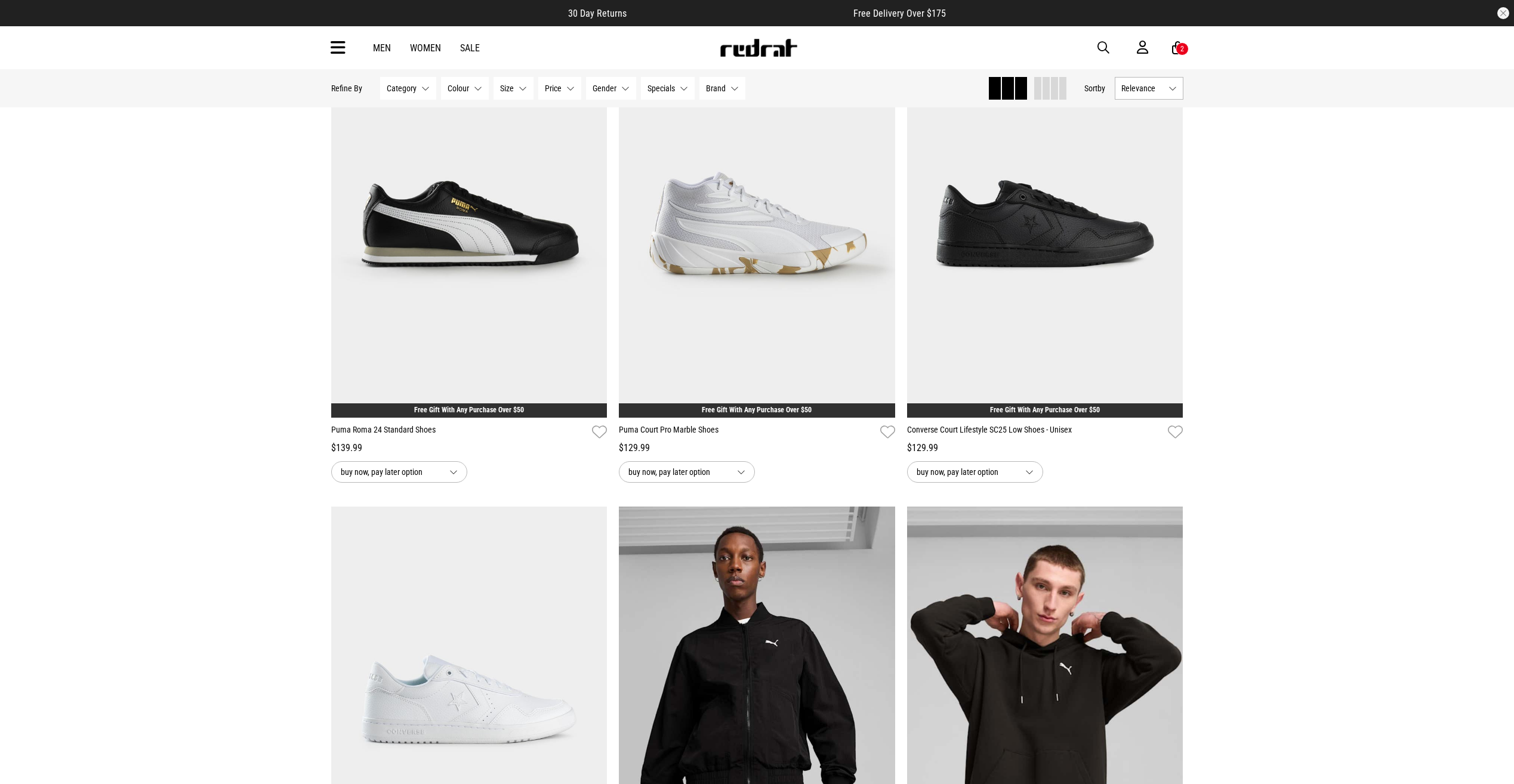
click at [405, 87] on span "Category" at bounding box center [402, 88] width 30 height 10
click at [392, 210] on span at bounding box center [395, 213] width 10 height 10
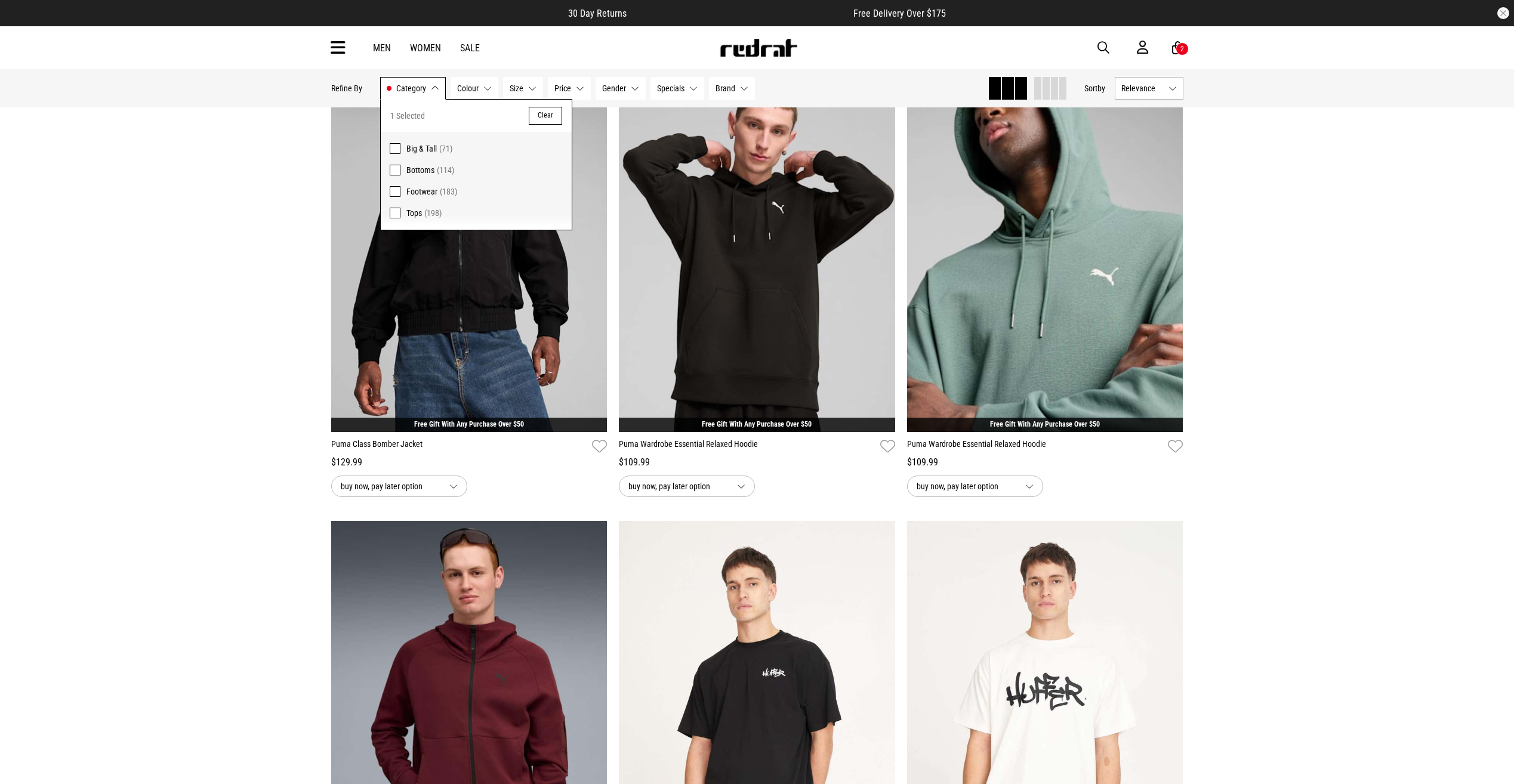
scroll to position [186, 0]
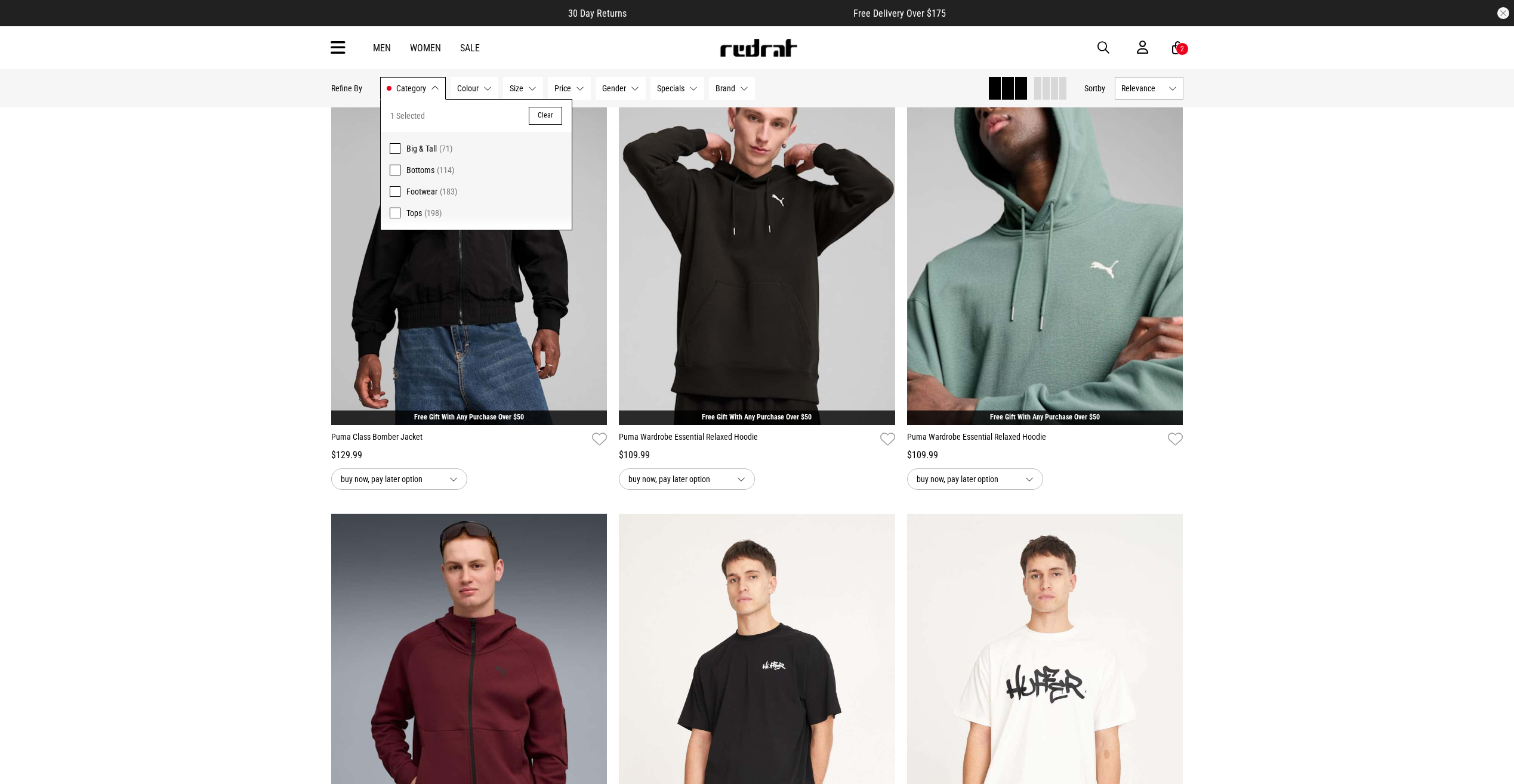
click at [739, 89] on button "Brand None selected" at bounding box center [732, 88] width 46 height 23
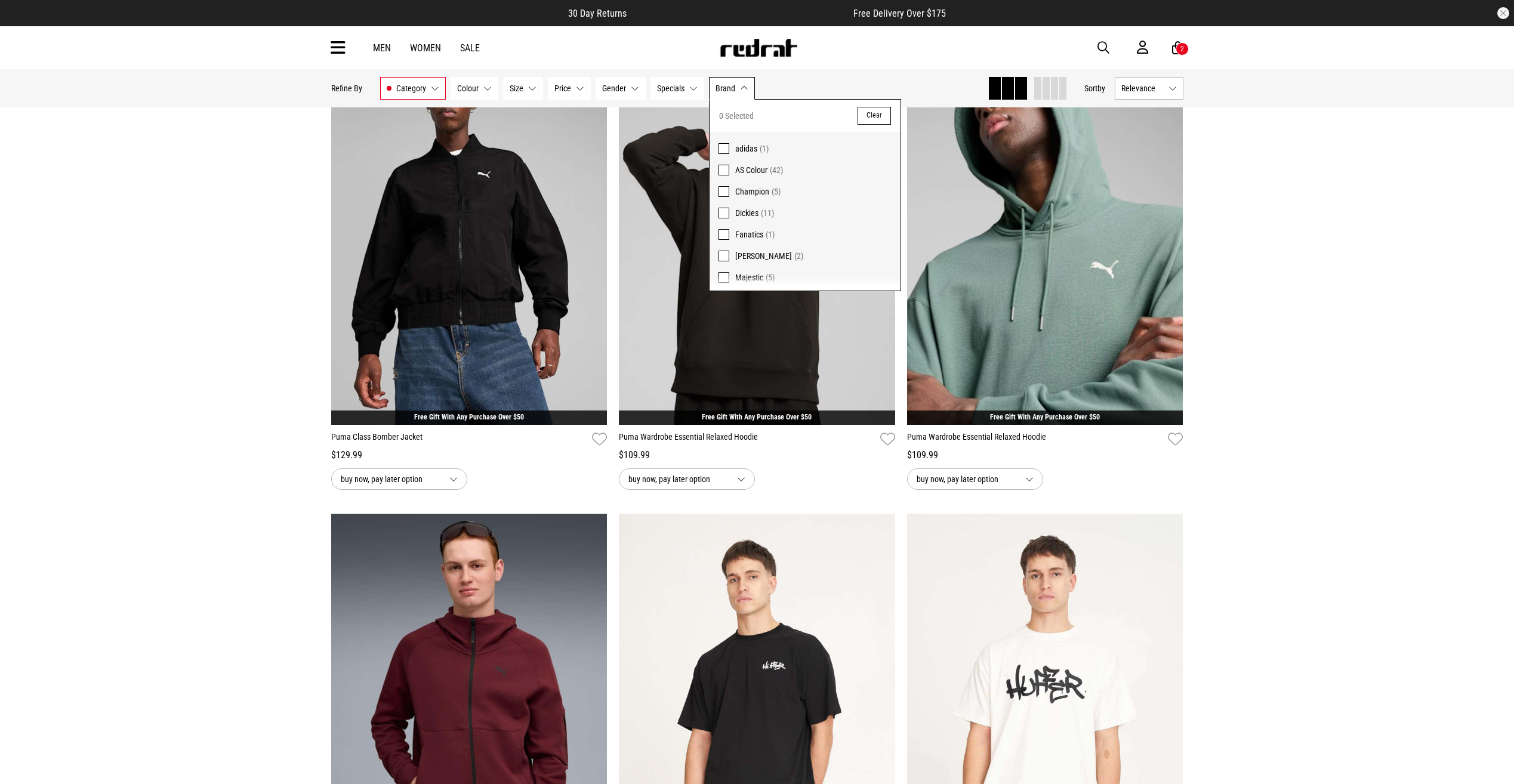
click at [725, 209] on span at bounding box center [723, 213] width 10 height 10
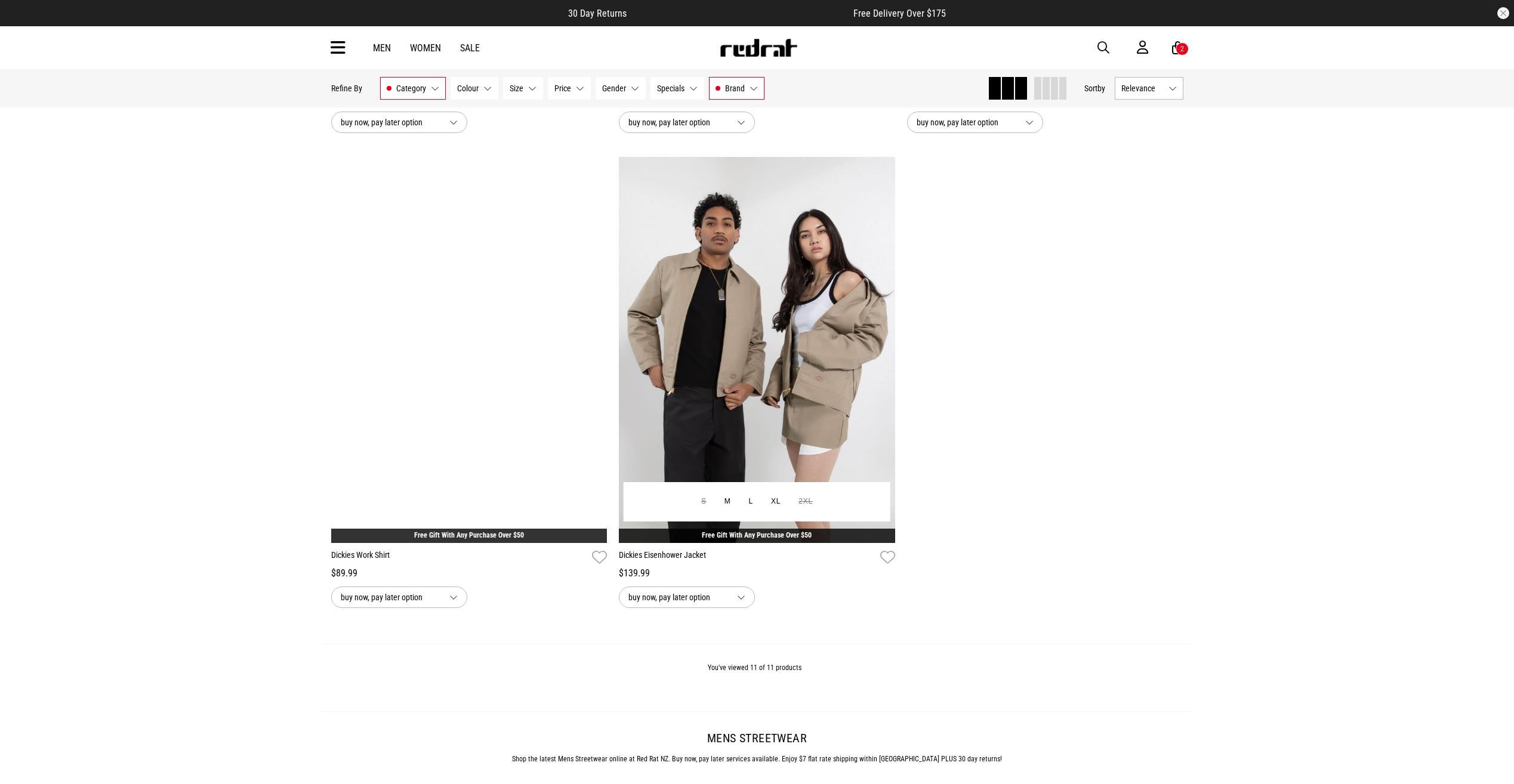
scroll to position [1499, 0]
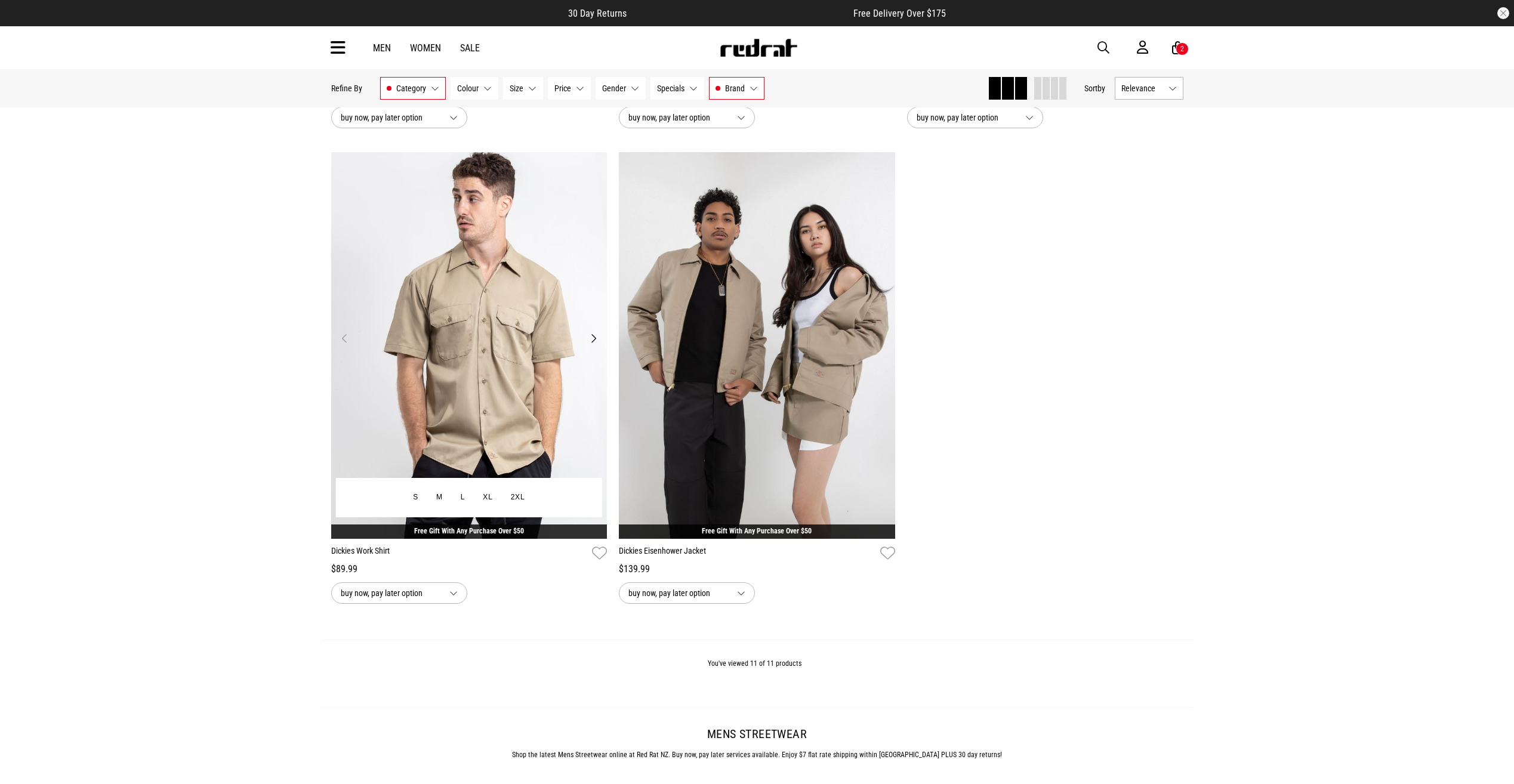
click at [455, 434] on img at bounding box center [469, 345] width 276 height 386
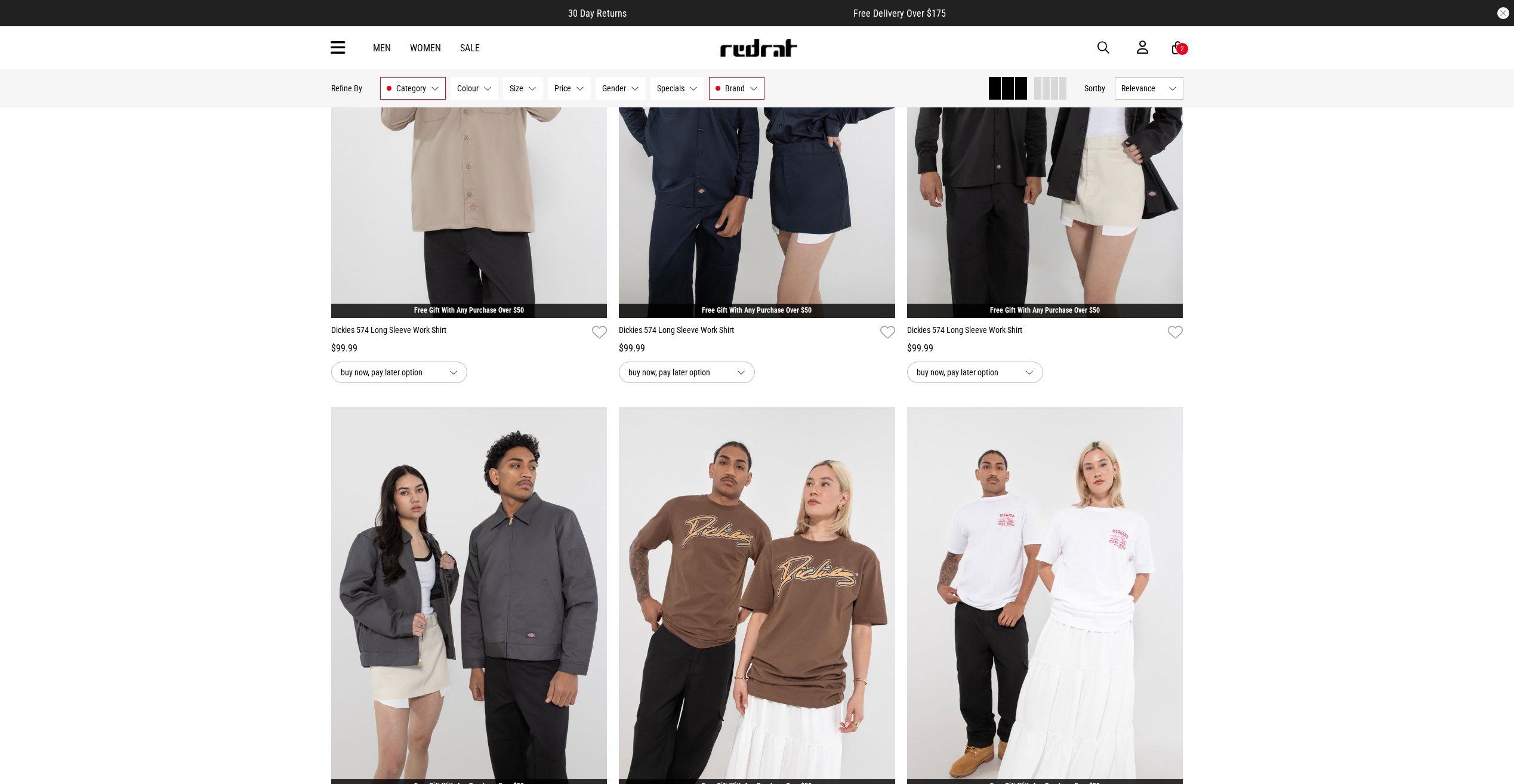
scroll to position [179, 0]
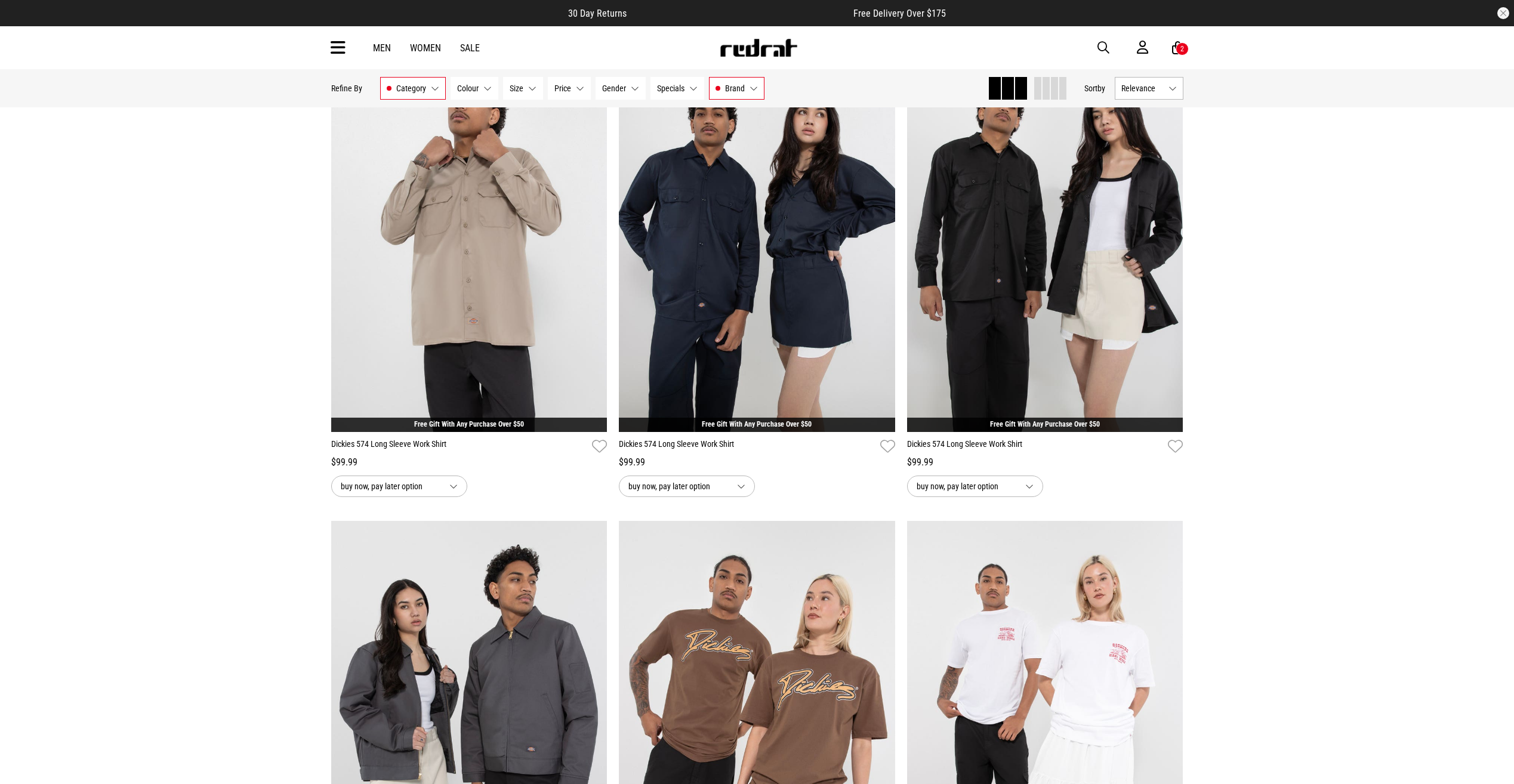
click at [487, 81] on button "Colour None selected" at bounding box center [474, 88] width 48 height 23
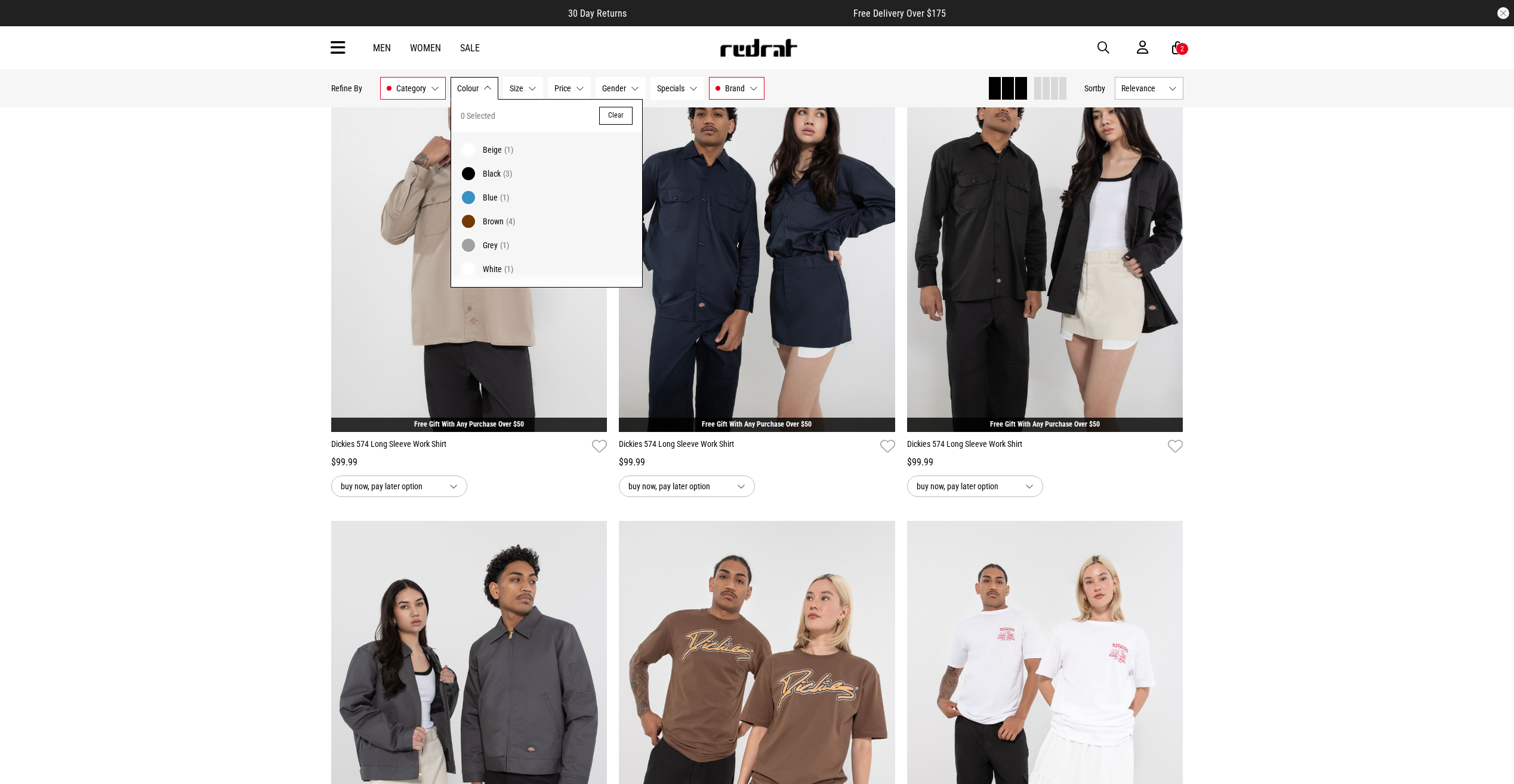
click at [483, 169] on span "Black" at bounding box center [491, 173] width 18 height 10
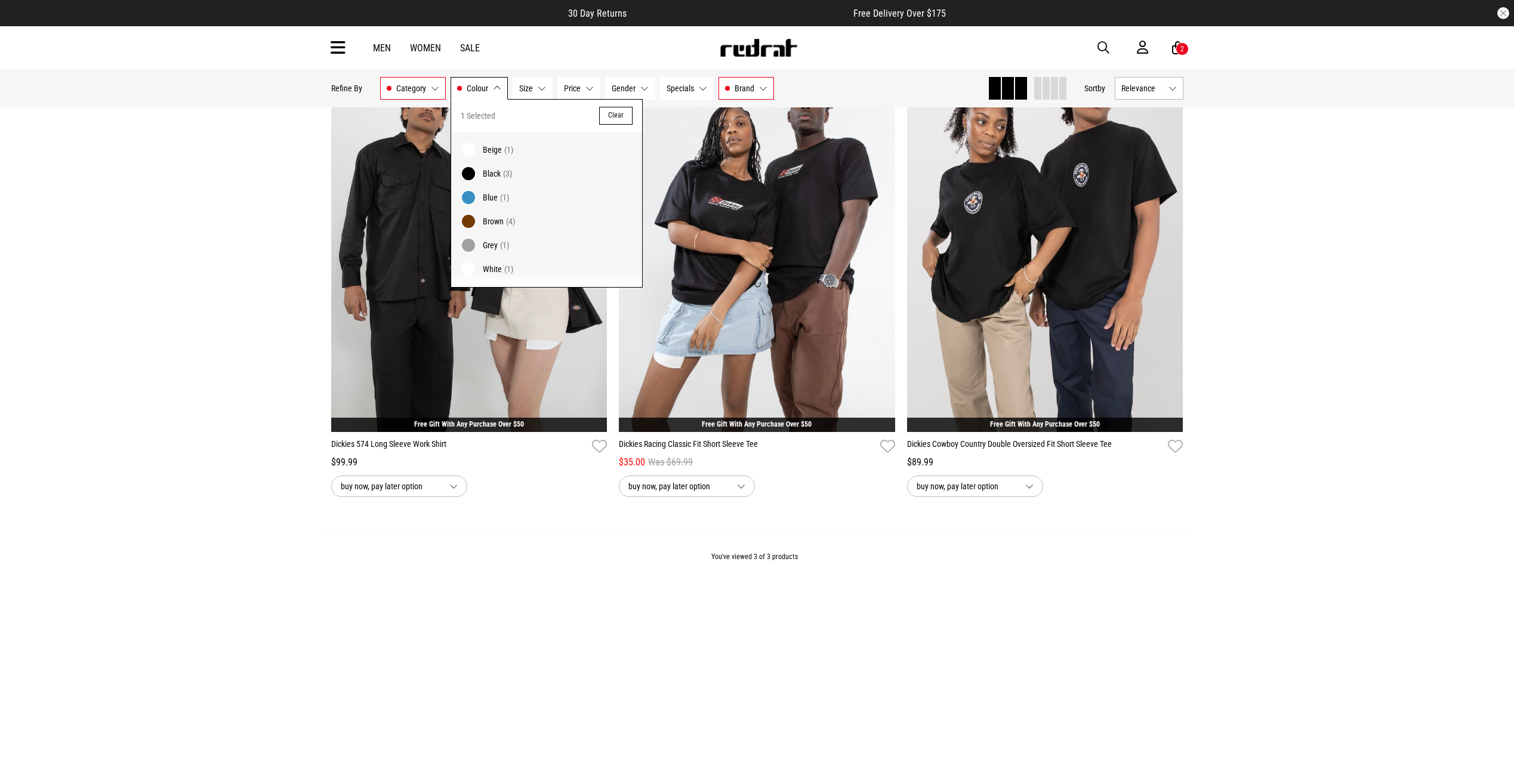
click at [1122, 622] on div "Home Mens Mens Hide Refine s Refine By Filters Category Tops Category 1 Selecte…" at bounding box center [757, 355] width 1514 height 931
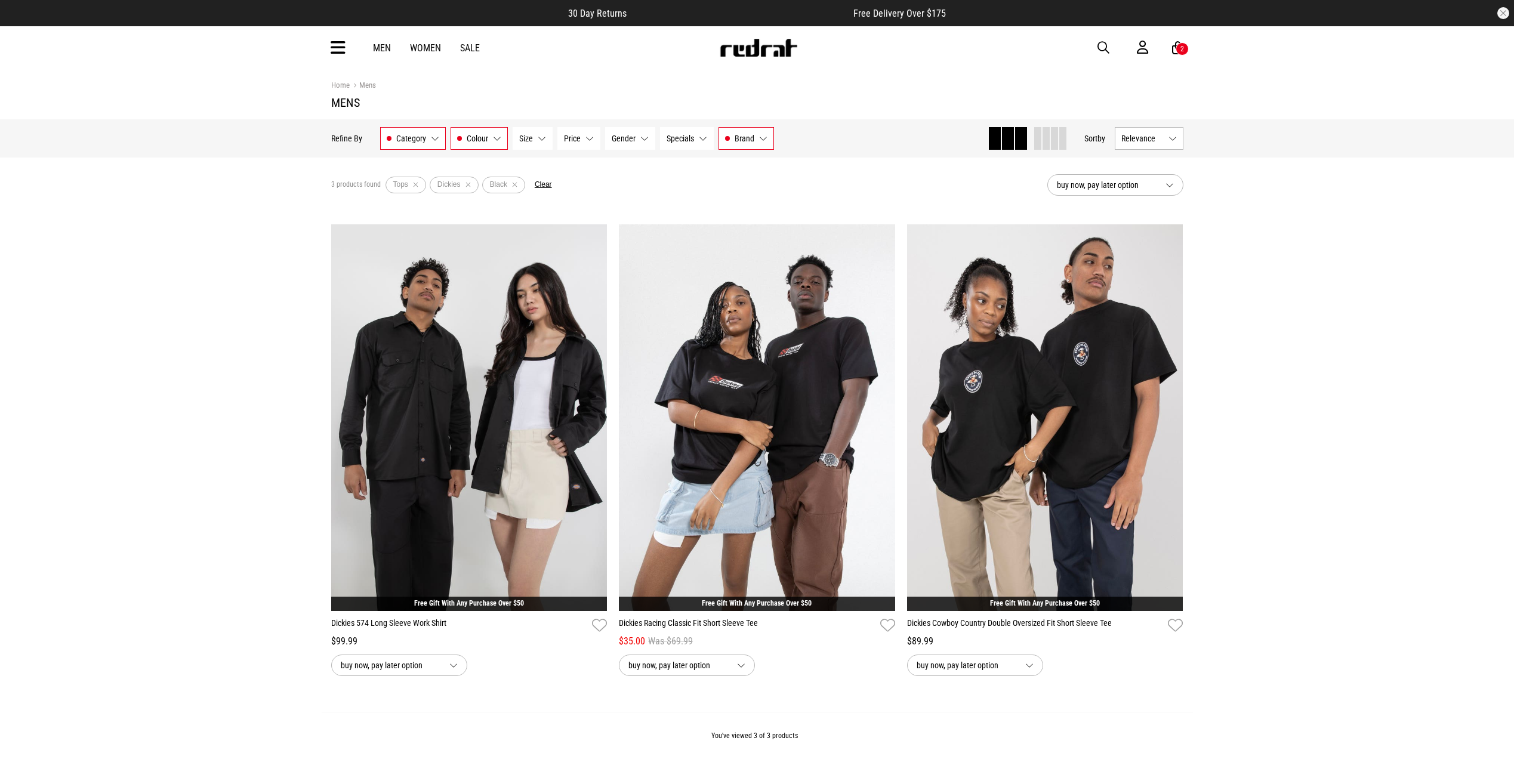
click at [421, 48] on link "Women" at bounding box center [425, 48] width 31 height 11
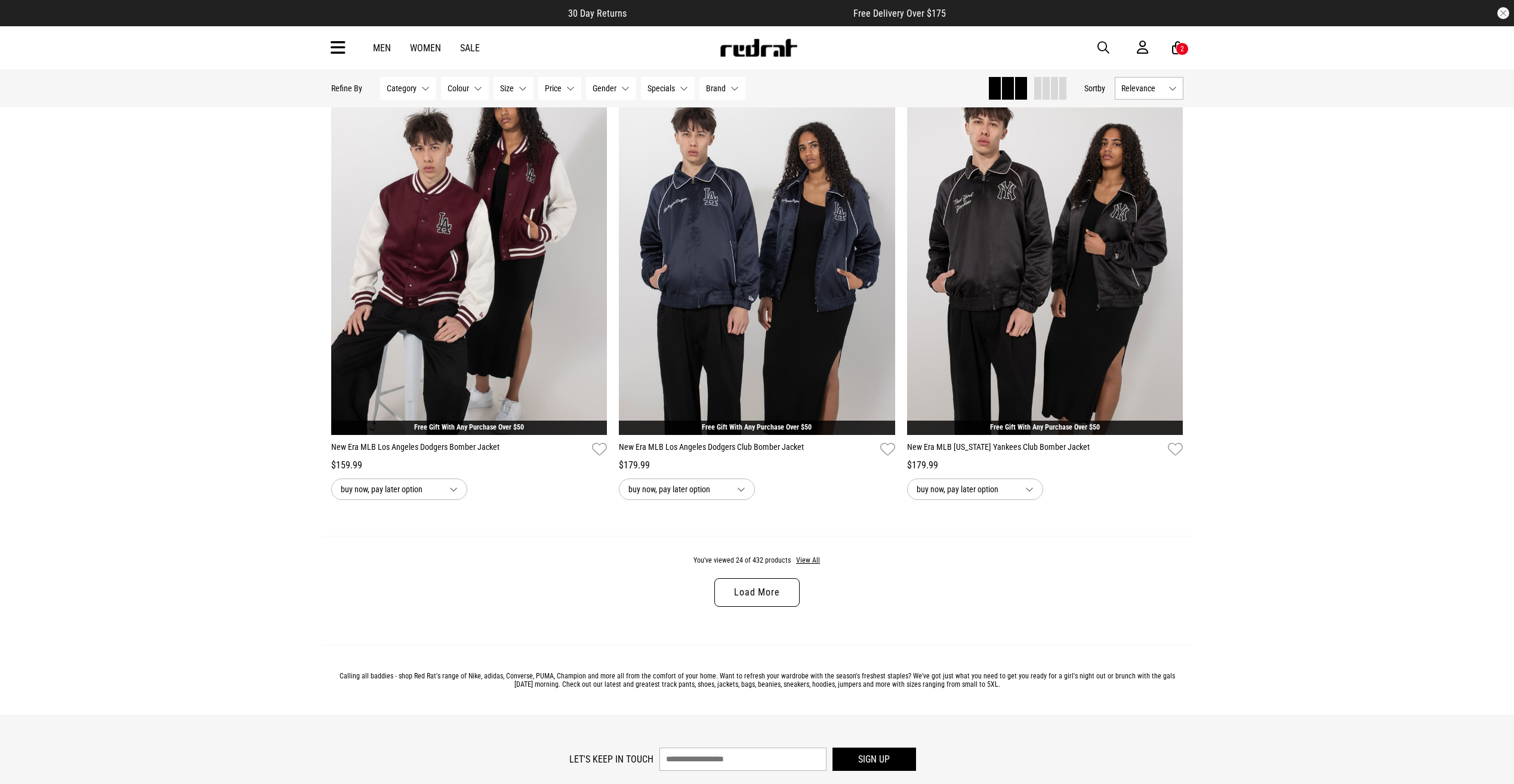
scroll to position [3520, 0]
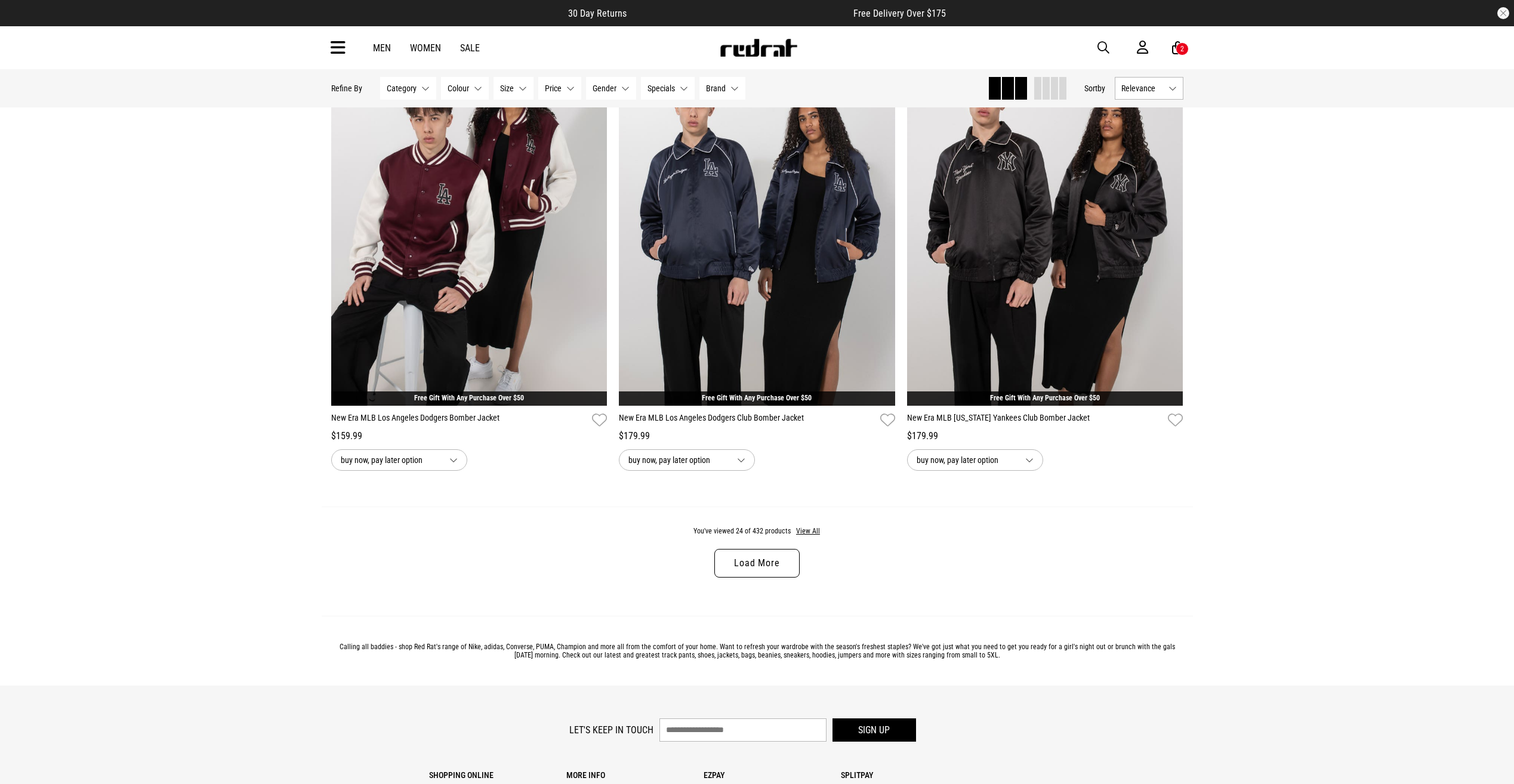
click at [767, 570] on link "Load More" at bounding box center [757, 563] width 85 height 29
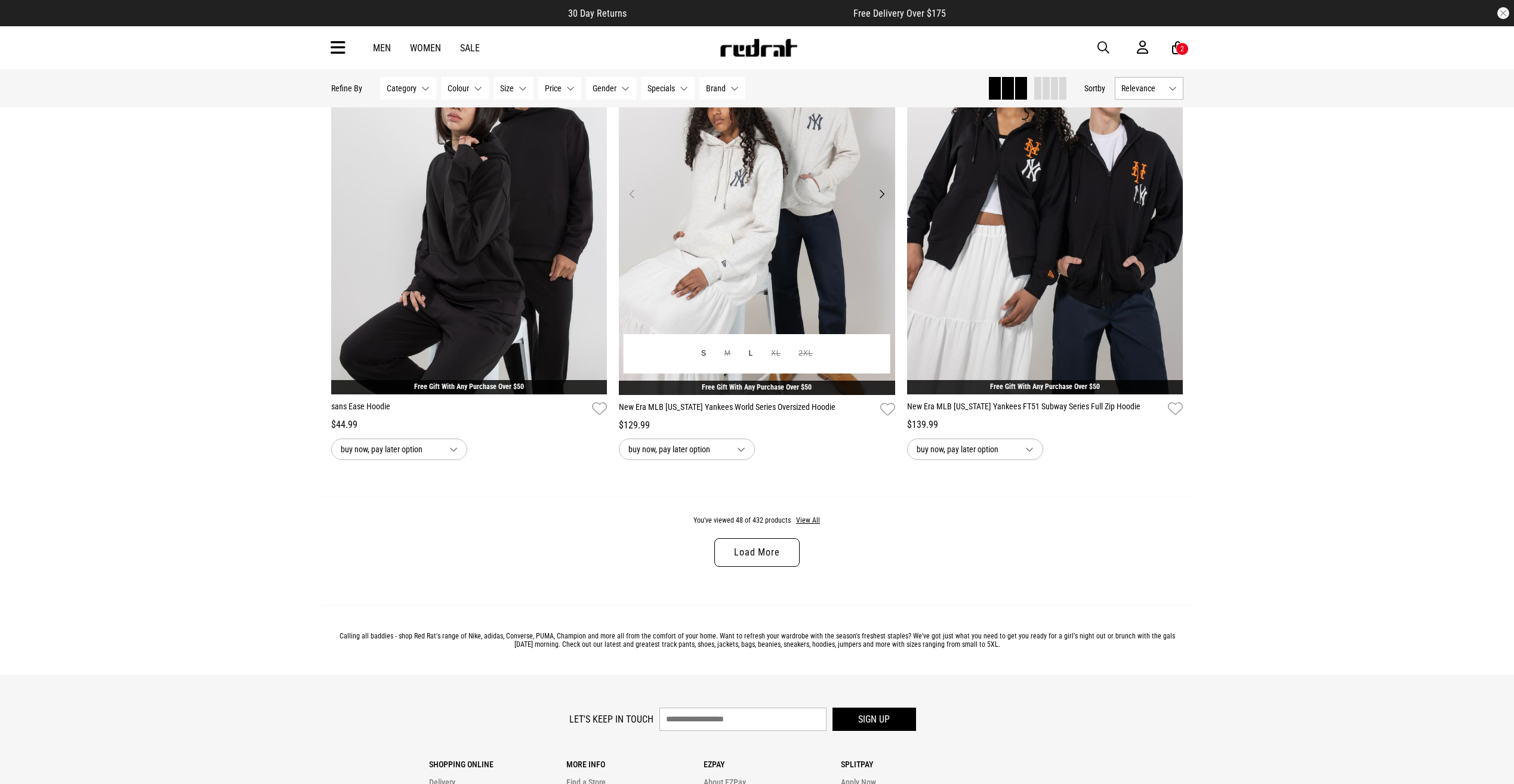
scroll to position [7338, 0]
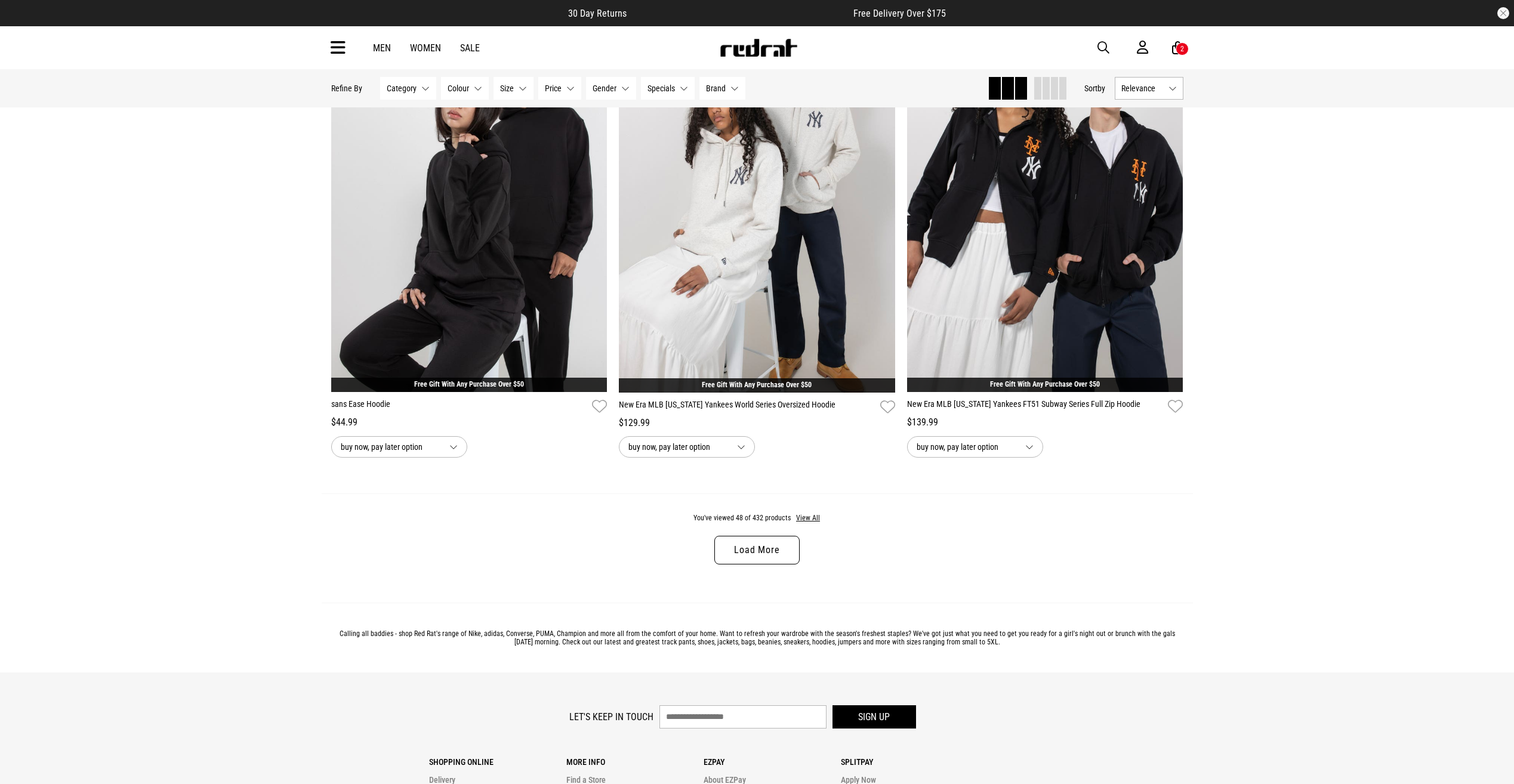
click at [785, 564] on link "Load More" at bounding box center [757, 550] width 85 height 29
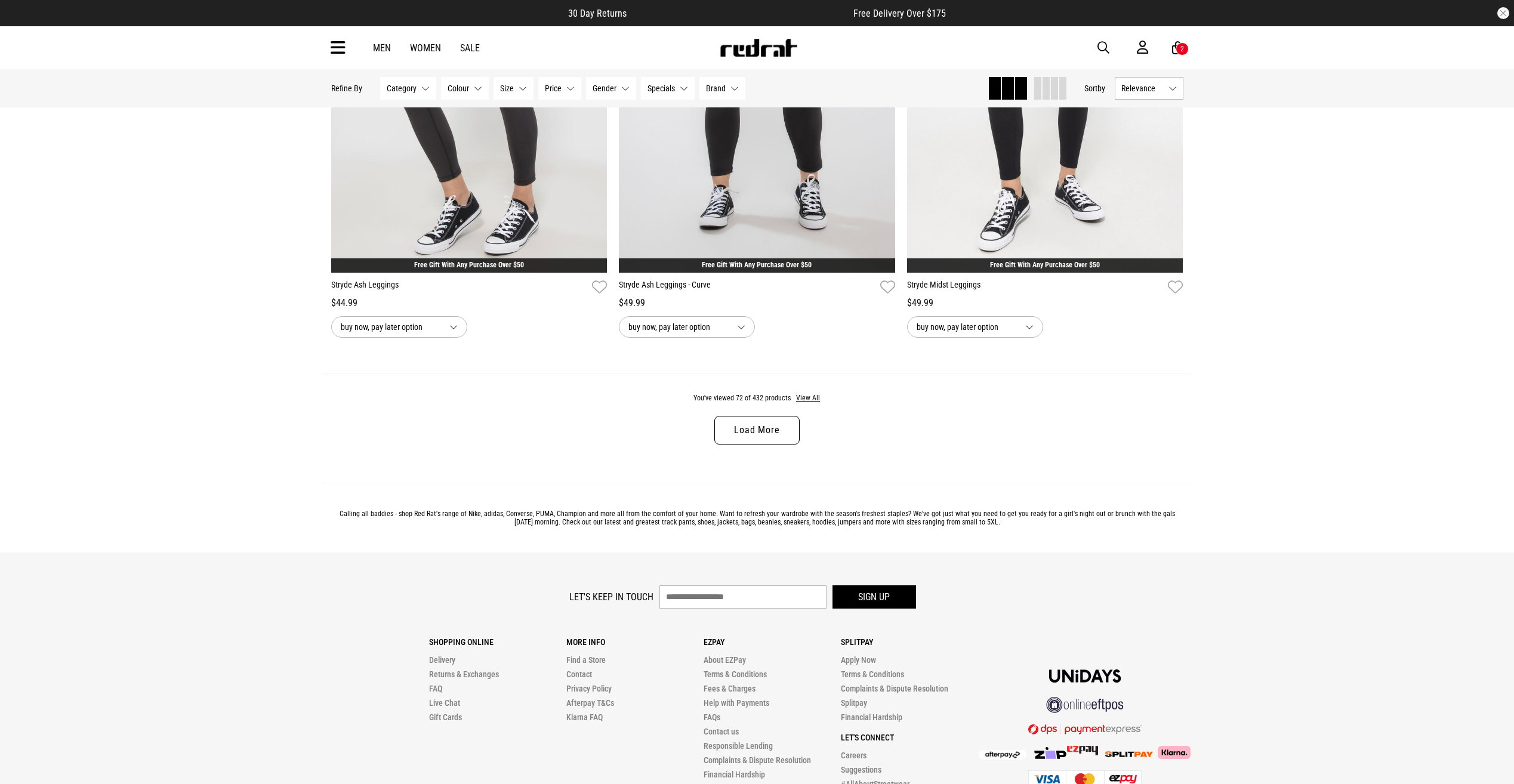
scroll to position [11275, 0]
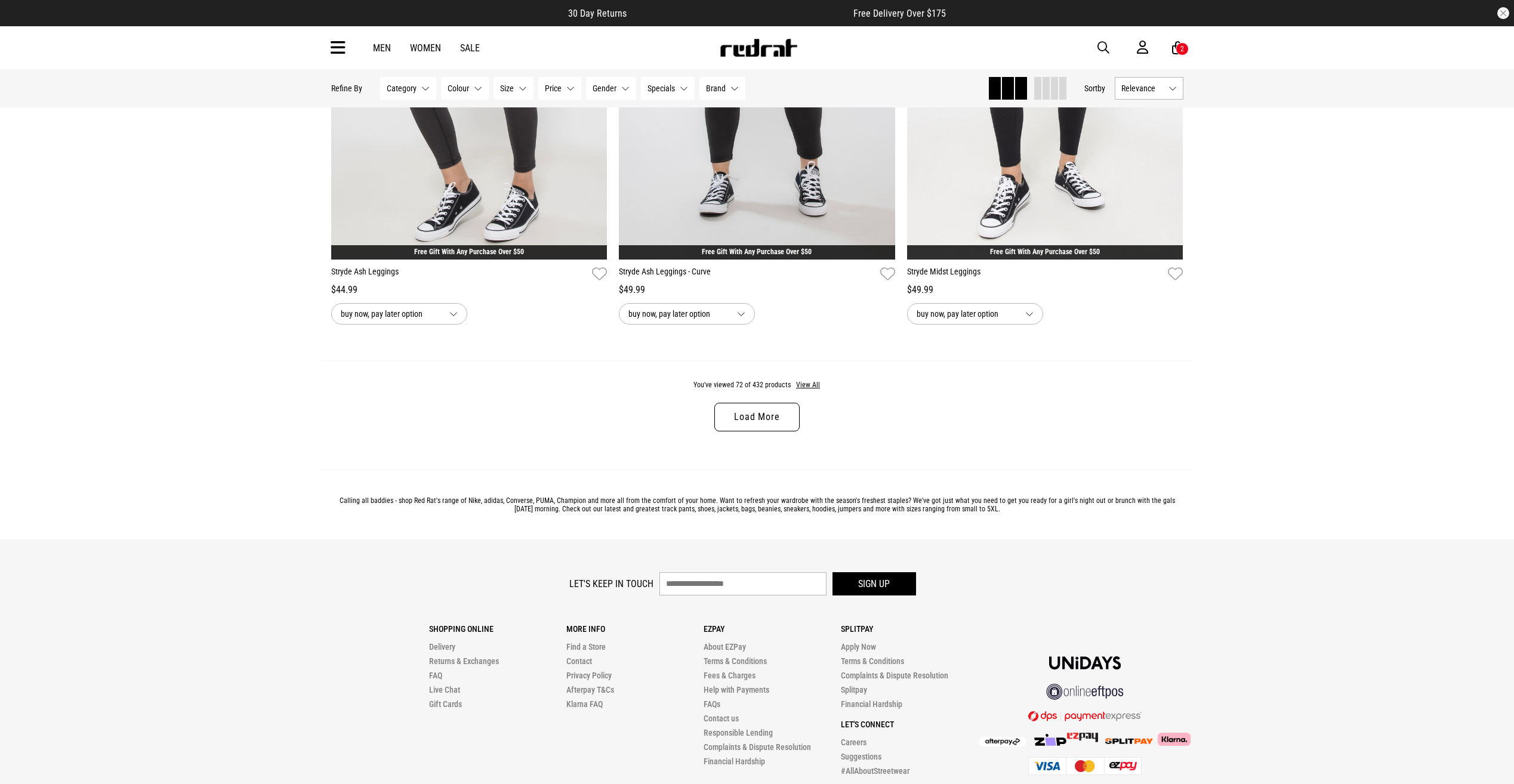
click at [755, 432] on link "Load More" at bounding box center [757, 417] width 85 height 29
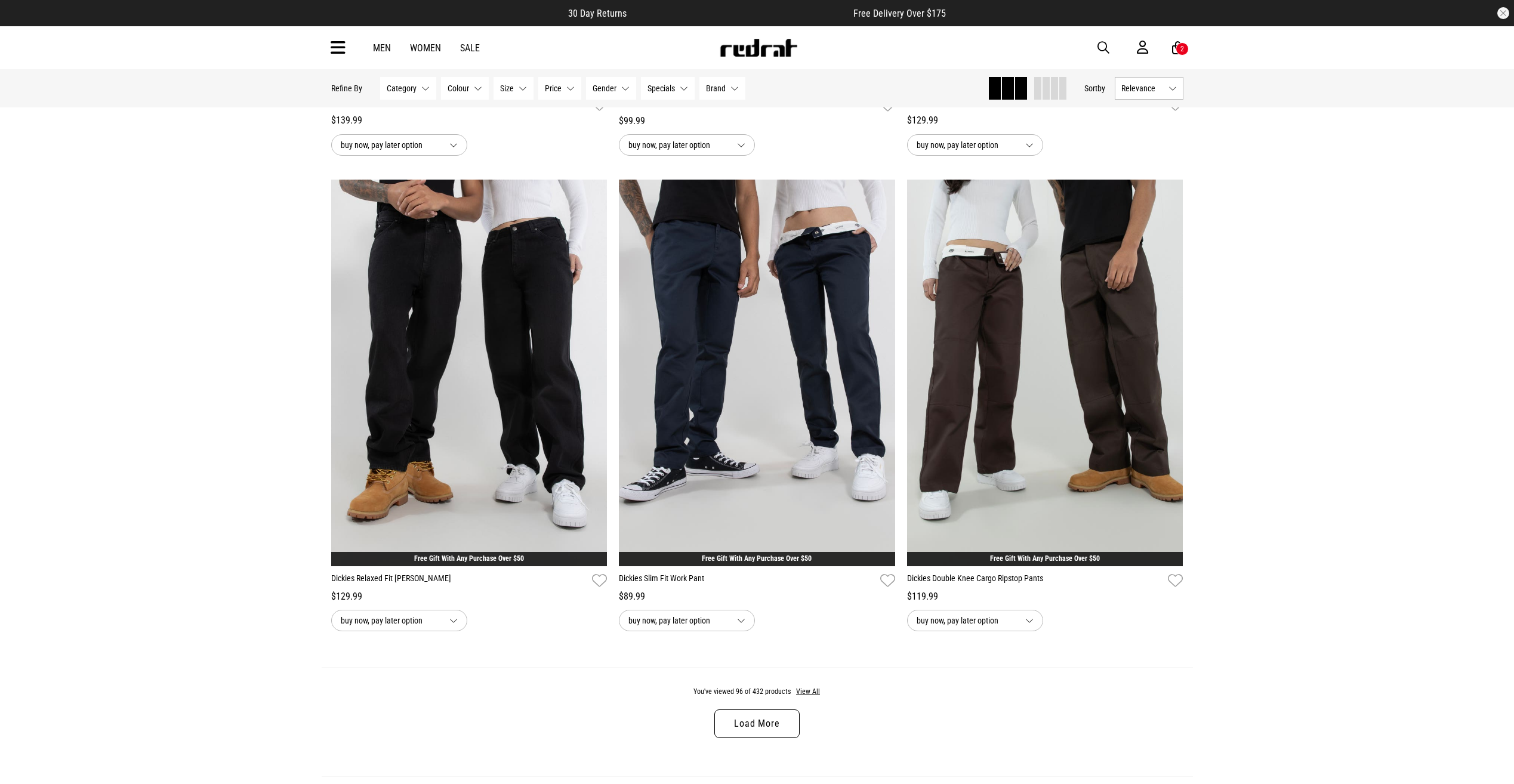
scroll to position [14795, 0]
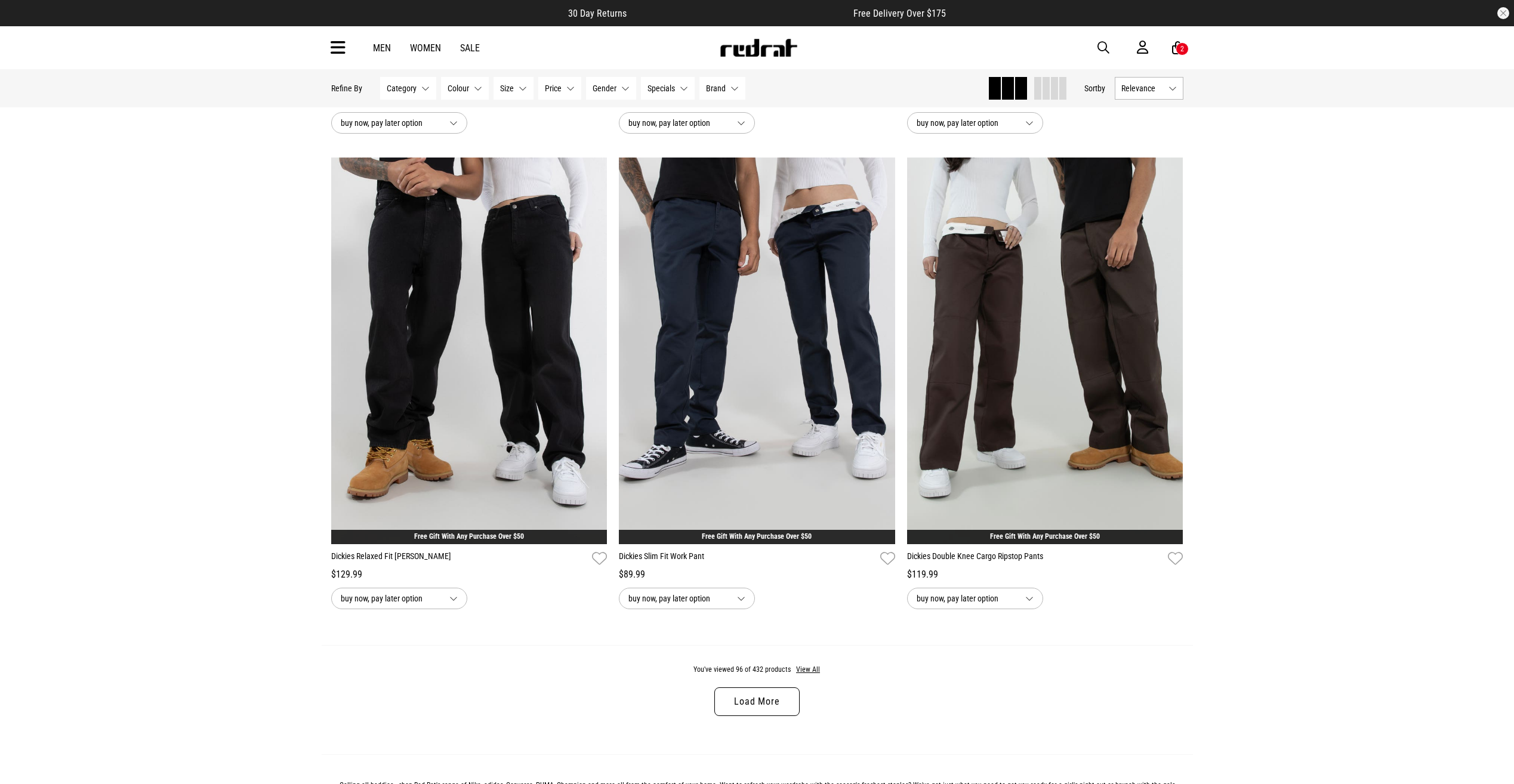
click at [785, 716] on link "Load More" at bounding box center [757, 702] width 85 height 29
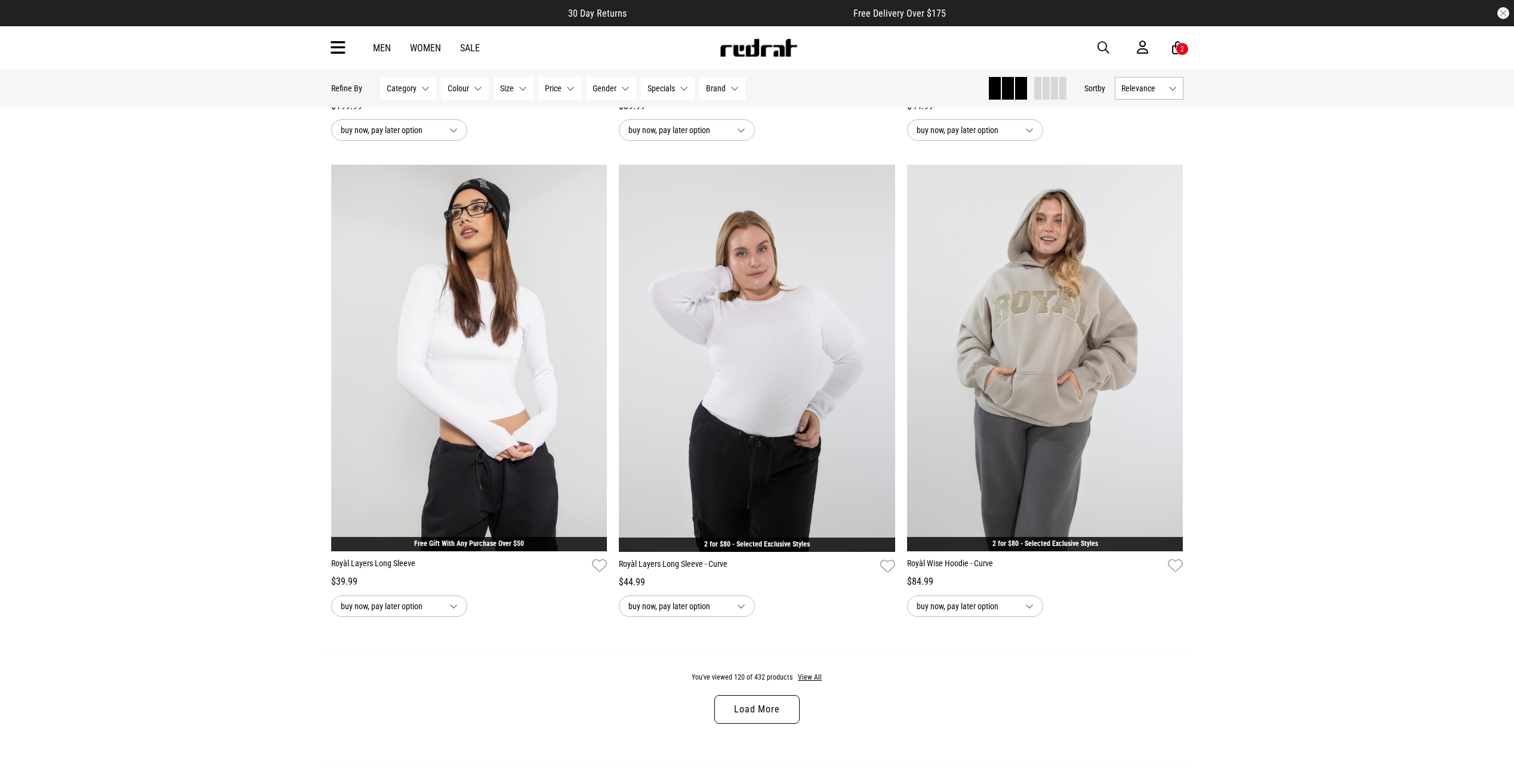
scroll to position [18613, 0]
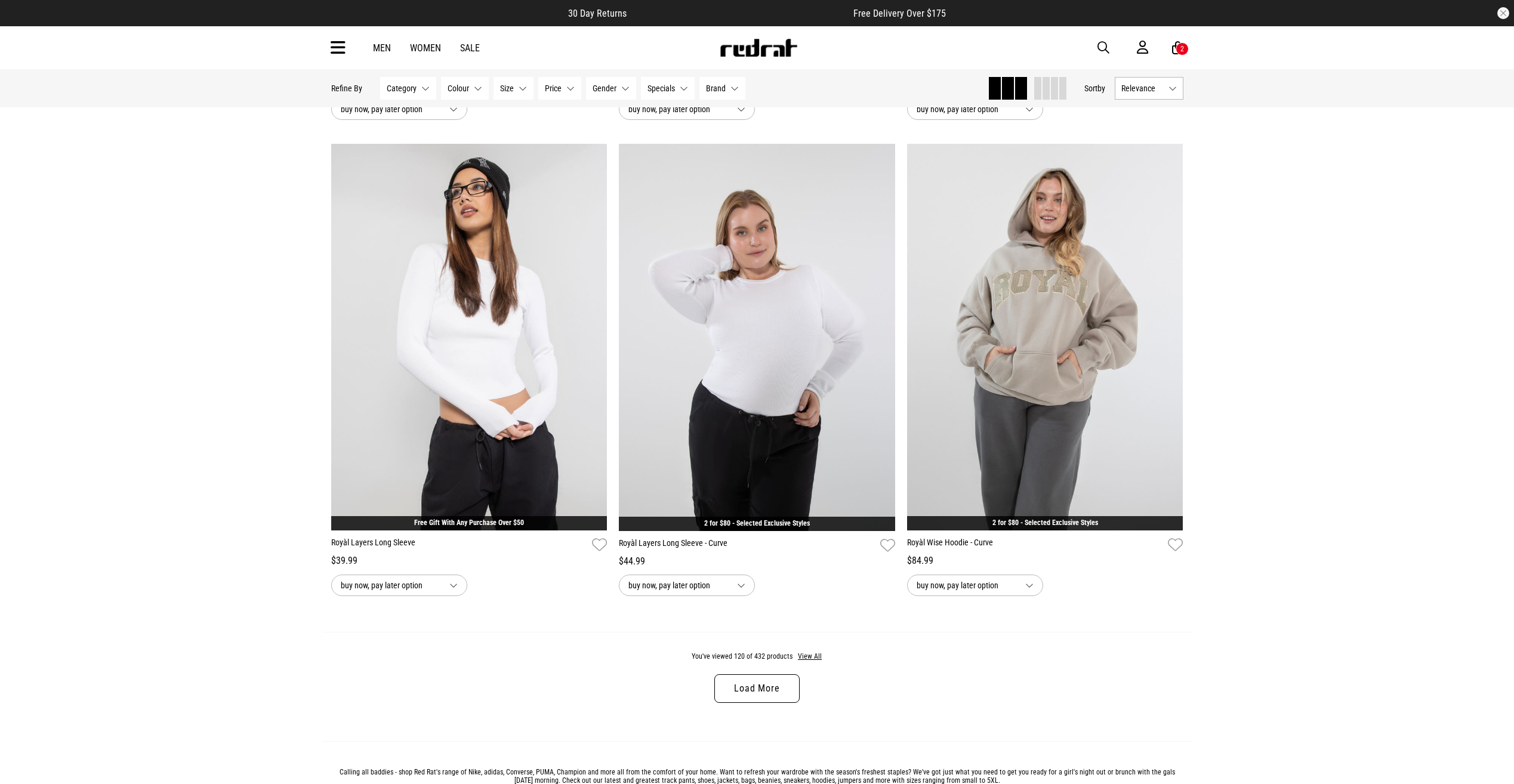
click at [773, 703] on link "Load More" at bounding box center [757, 689] width 85 height 29
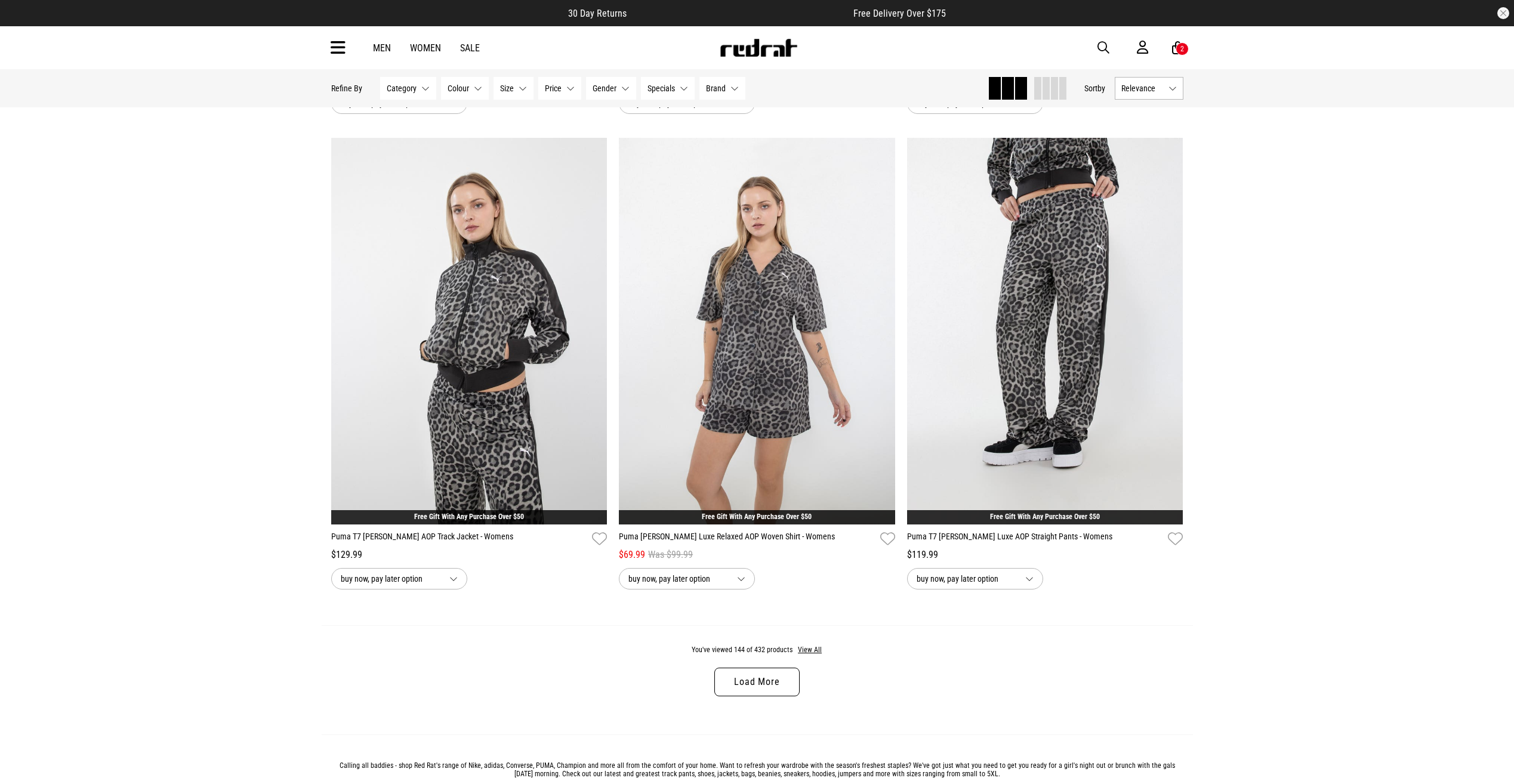
scroll to position [22431, 0]
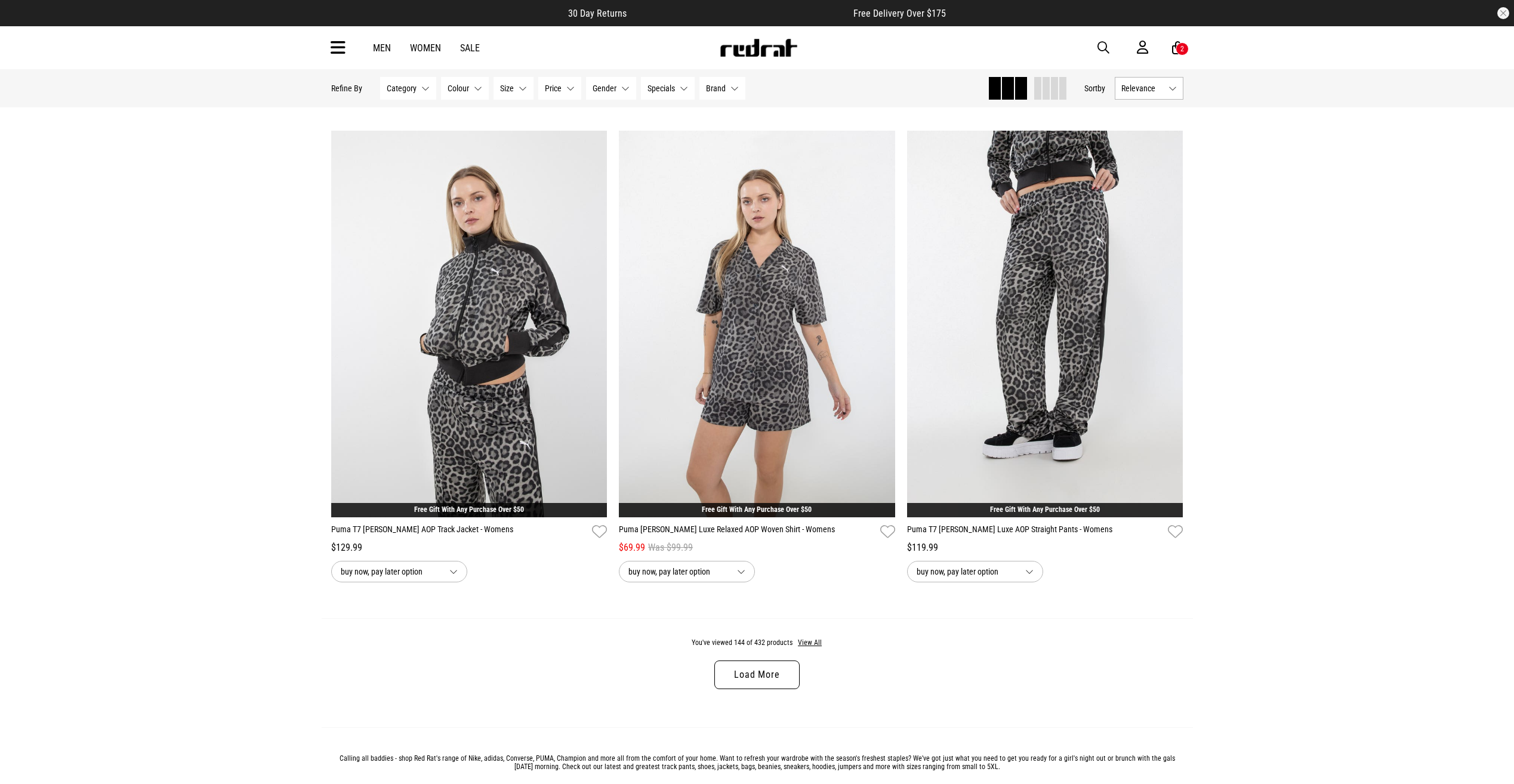
click at [778, 689] on link "Load More" at bounding box center [757, 675] width 85 height 29
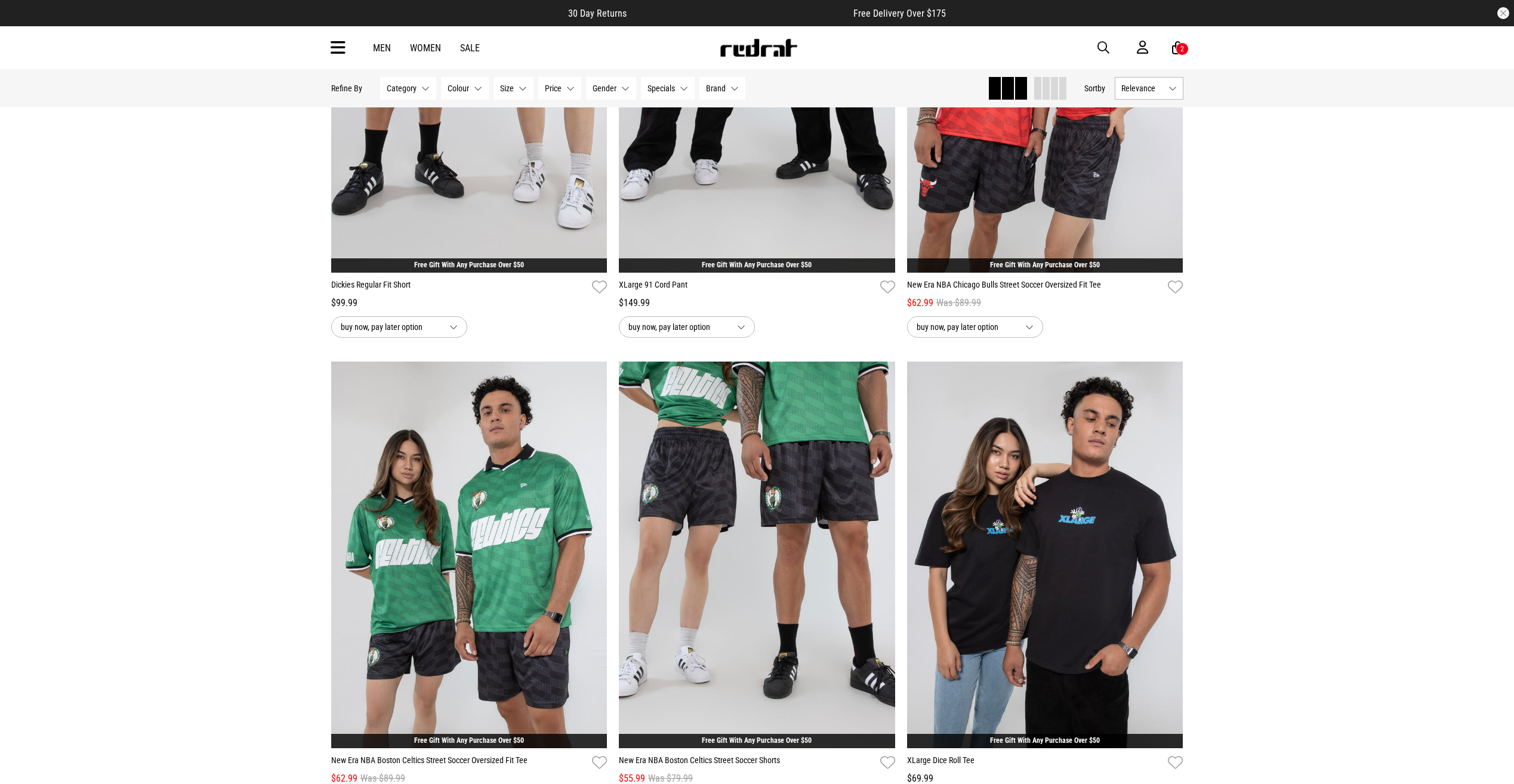
scroll to position [26190, 0]
